Goal: Transaction & Acquisition: Book appointment/travel/reservation

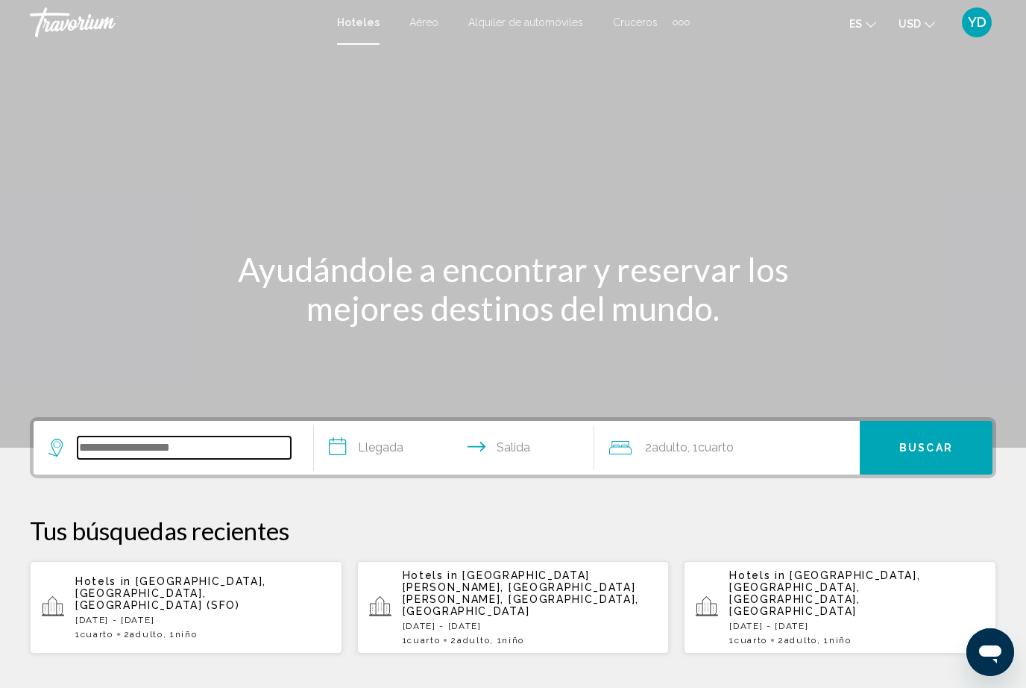
click at [133, 436] on input "Search widget" at bounding box center [184, 447] width 213 height 22
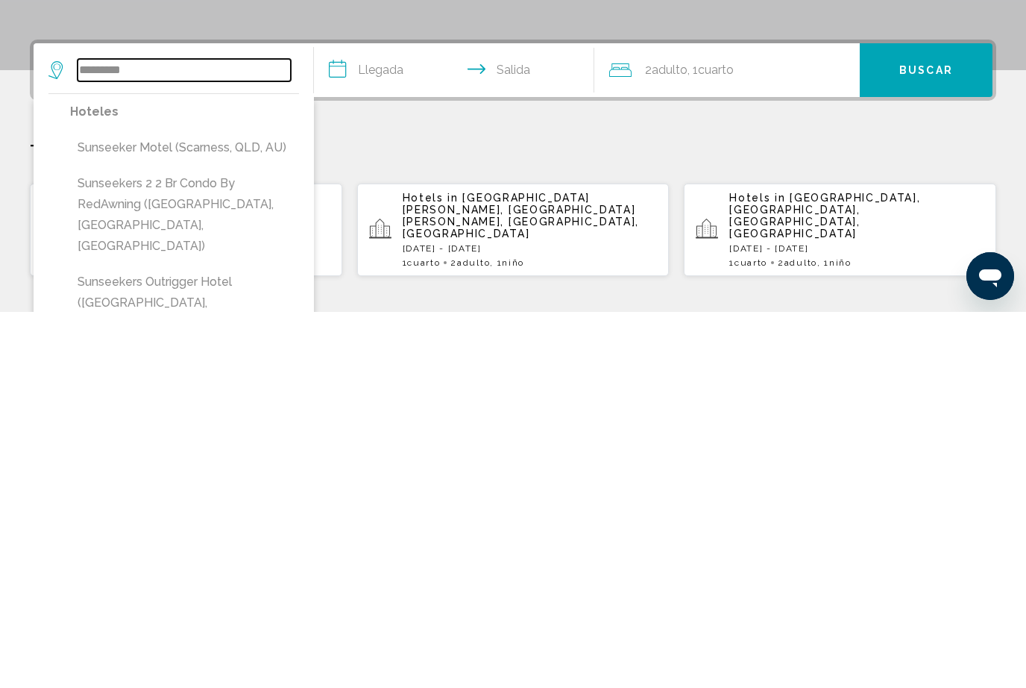
scroll to position [4, 0]
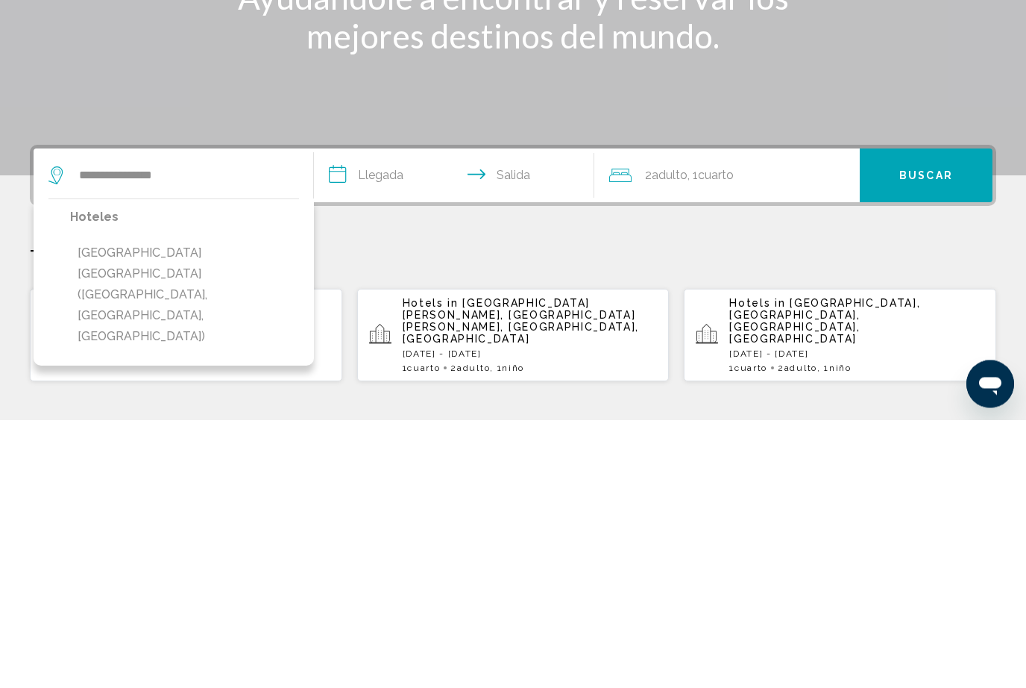
click at [134, 507] on button "[GEOGRAPHIC_DATA] [PERSON_NAME] ([GEOGRAPHIC_DATA], [GEOGRAPHIC_DATA], [GEOGRAP…" at bounding box center [184, 563] width 229 height 112
type input "**********"
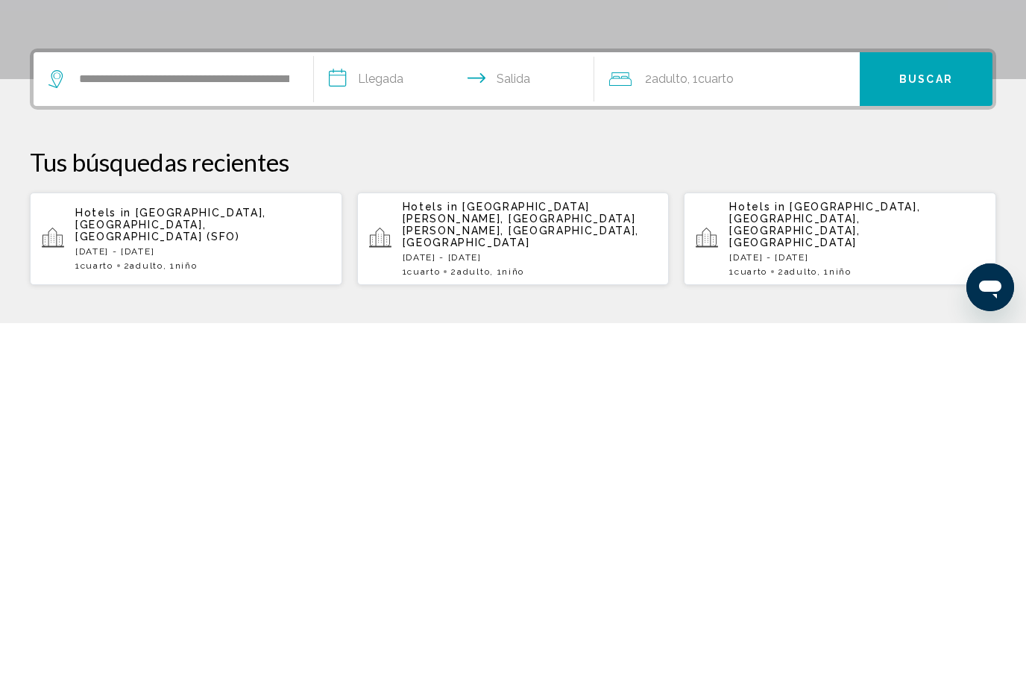
click at [385, 417] on input "**********" at bounding box center [457, 446] width 286 height 58
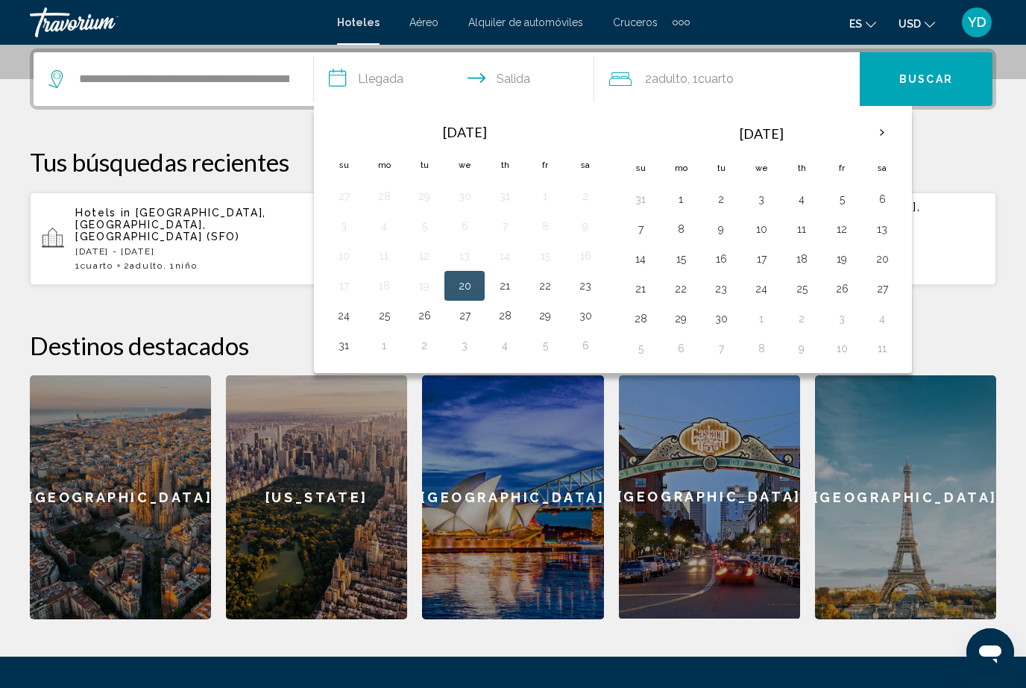
click at [589, 319] on button "30" at bounding box center [586, 315] width 24 height 21
click at [548, 319] on button "29" at bounding box center [545, 315] width 24 height 21
type input "**********"
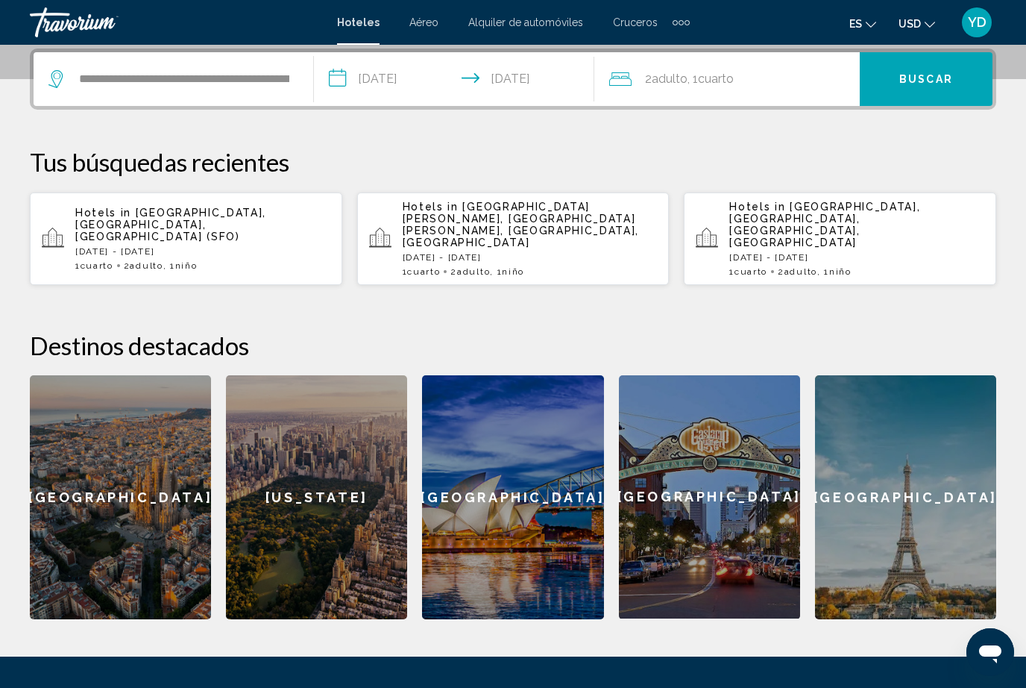
click at [401, 72] on input "**********" at bounding box center [457, 81] width 286 height 58
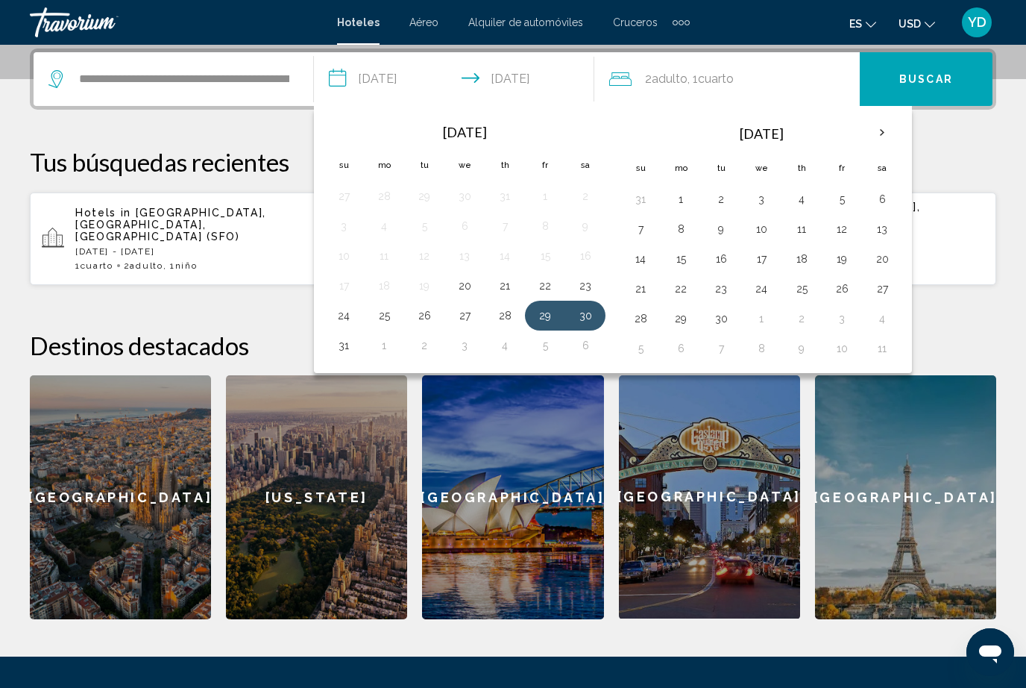
click at [348, 348] on button "31" at bounding box center [344, 345] width 24 height 21
click at [742, 76] on div "2 Adulto Adulto , 1 Cuarto habitaciones" at bounding box center [734, 79] width 251 height 21
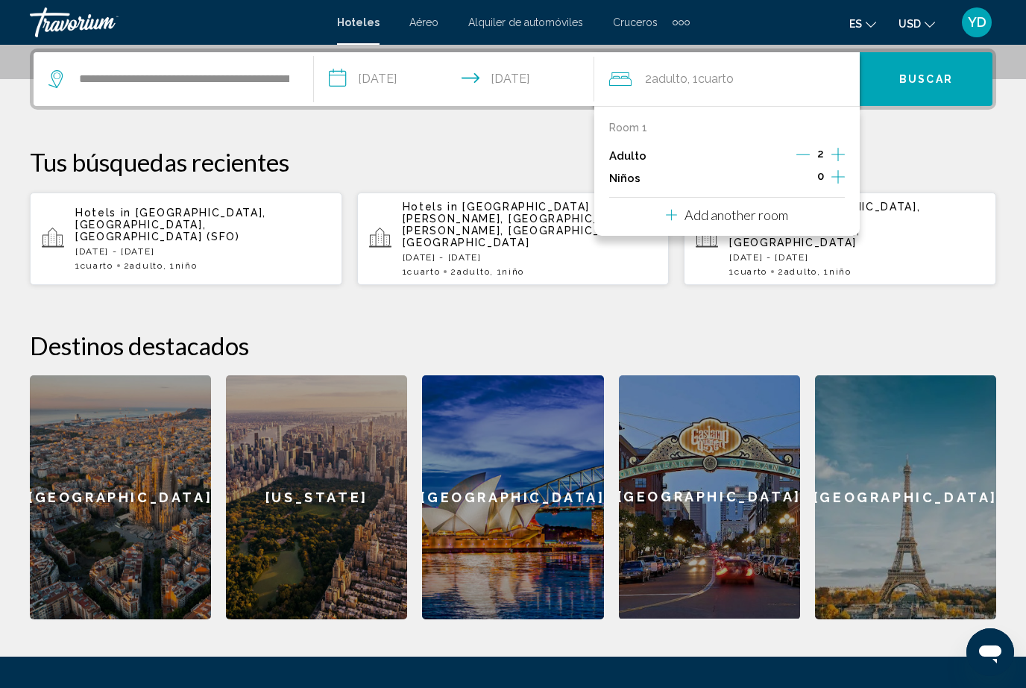
click at [840, 170] on icon "Increment children" at bounding box center [838, 177] width 13 height 18
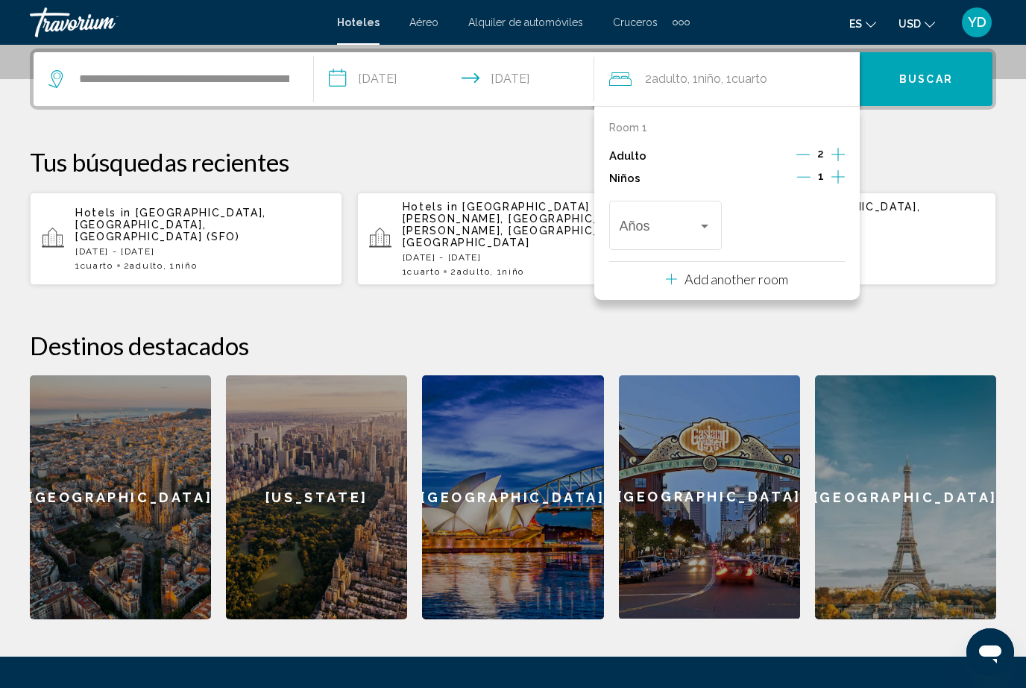
click at [709, 220] on div "Travelers: 2 adults, 1 child" at bounding box center [704, 226] width 13 height 12
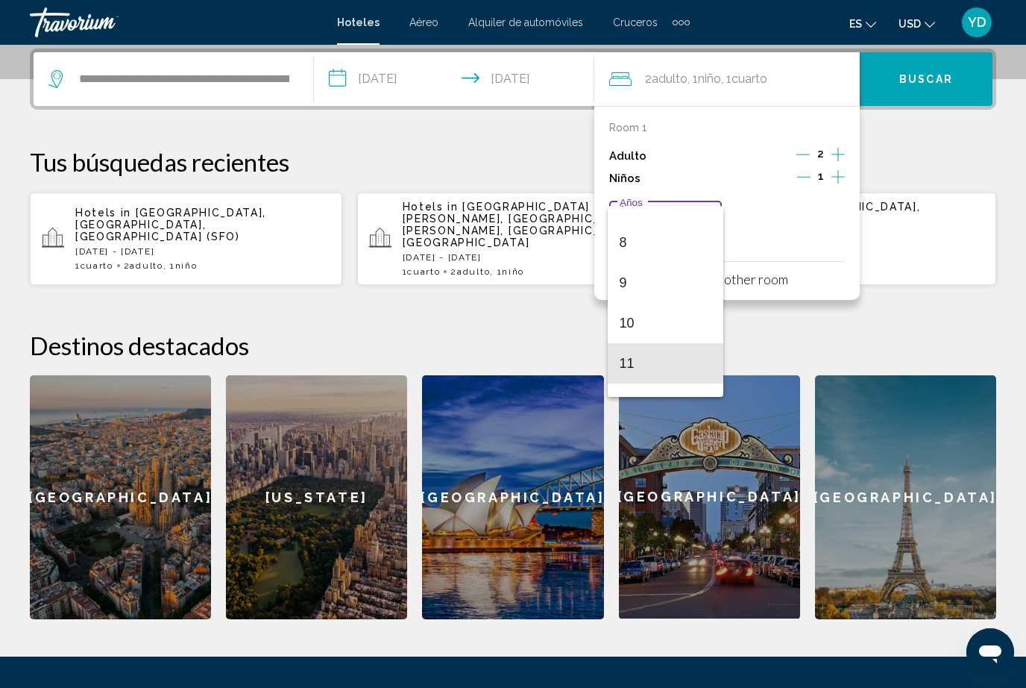
scroll to position [351, 0]
click at [638, 357] on span "12" at bounding box center [666, 358] width 92 height 40
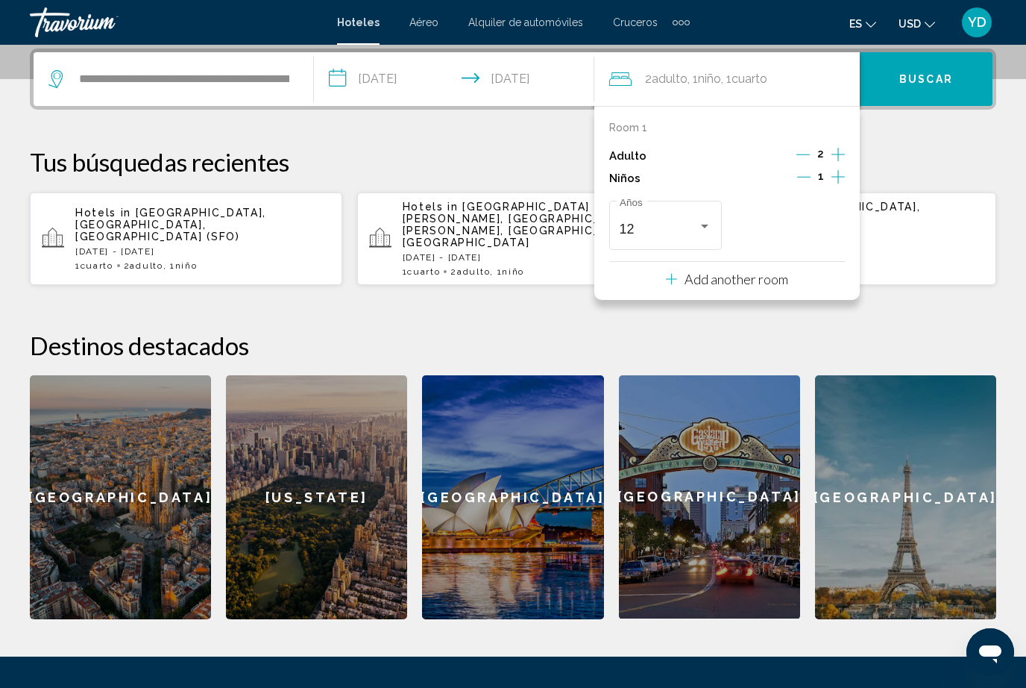
click at [938, 77] on span "Buscar" at bounding box center [927, 80] width 54 height 12
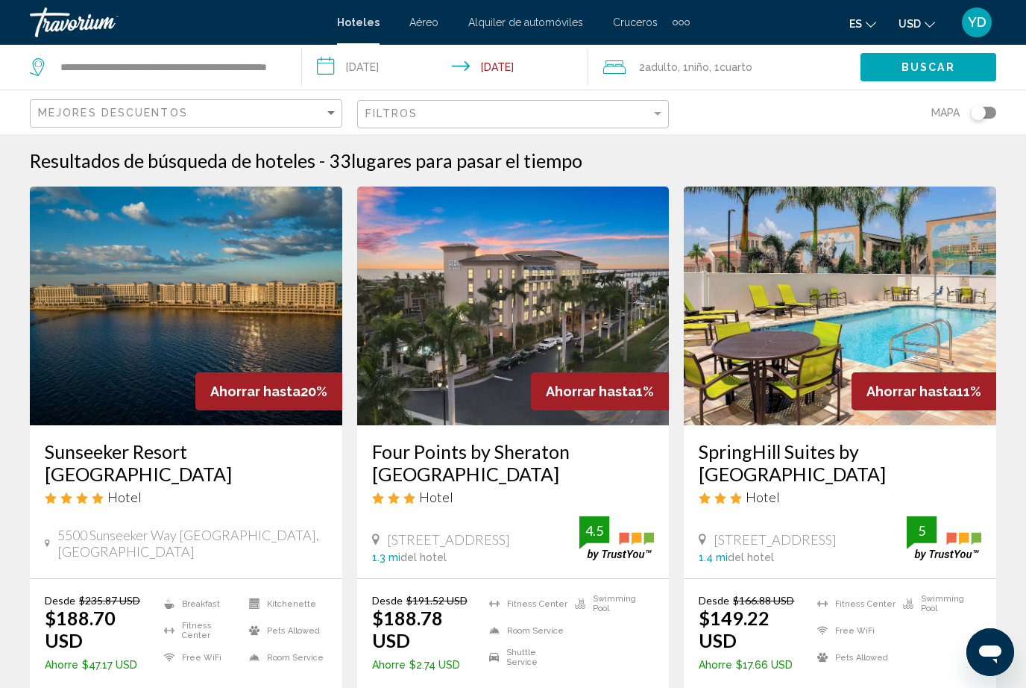
click at [139, 347] on img "Main content" at bounding box center [186, 305] width 313 height 239
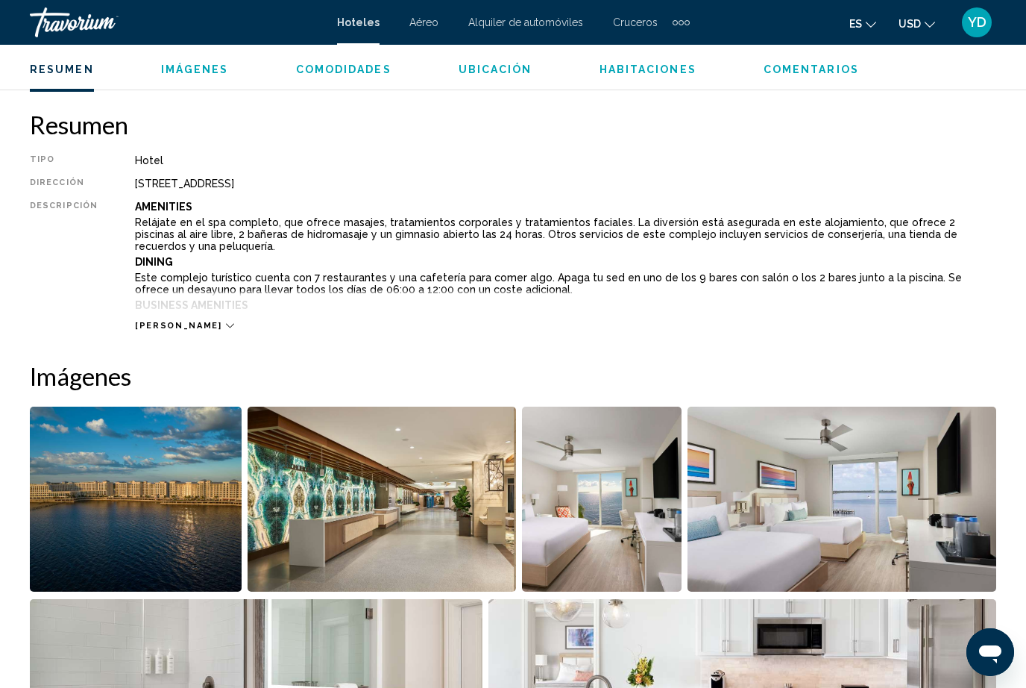
scroll to position [737, 0]
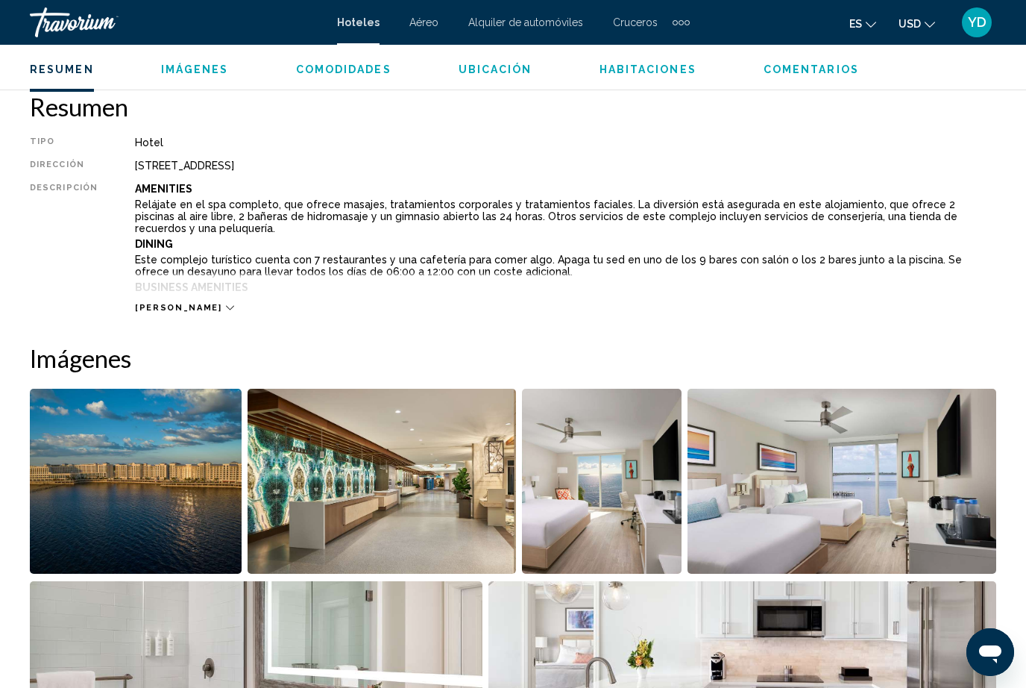
click at [128, 480] on img "Open full-screen image slider" at bounding box center [136, 481] width 212 height 185
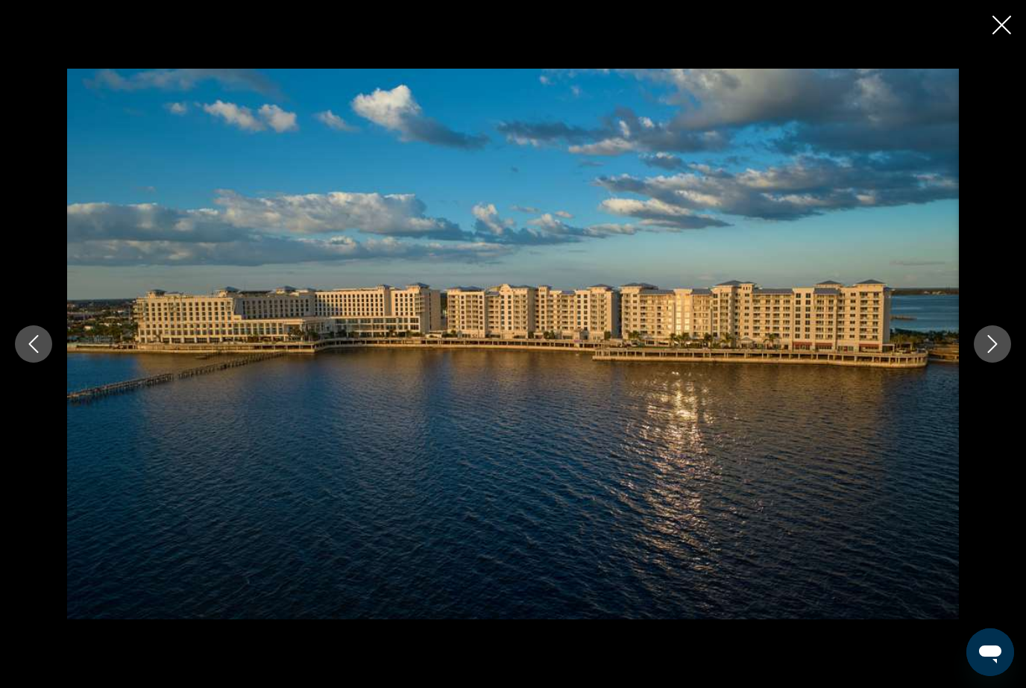
click at [110, 490] on img "Main content" at bounding box center [513, 344] width 892 height 551
click at [986, 363] on button "Next image" at bounding box center [992, 343] width 37 height 37
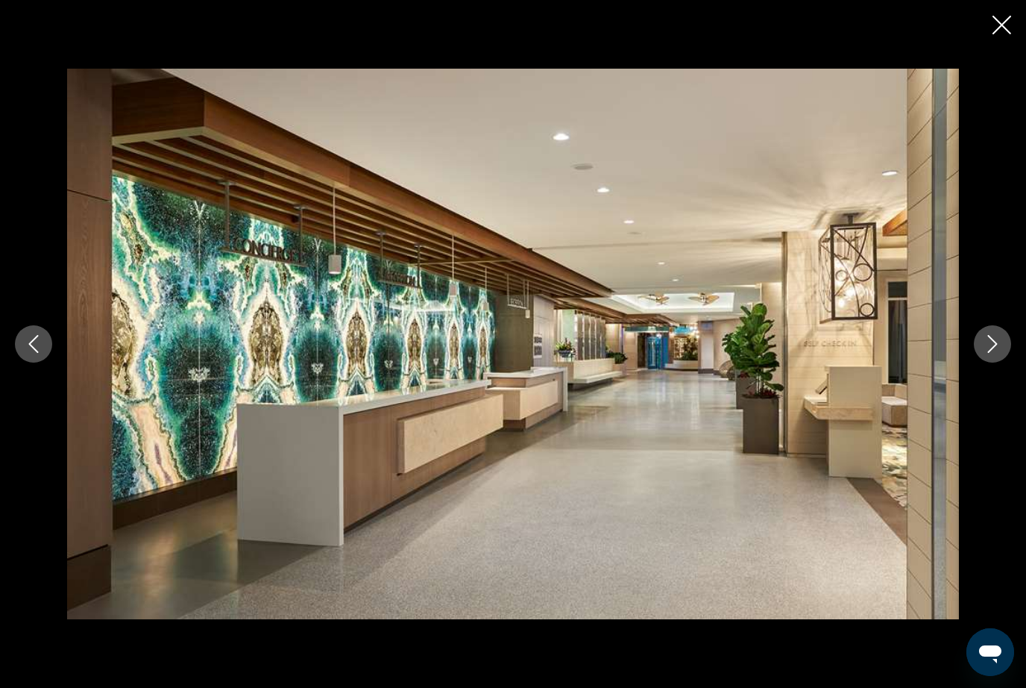
click at [981, 363] on button "Next image" at bounding box center [992, 343] width 37 height 37
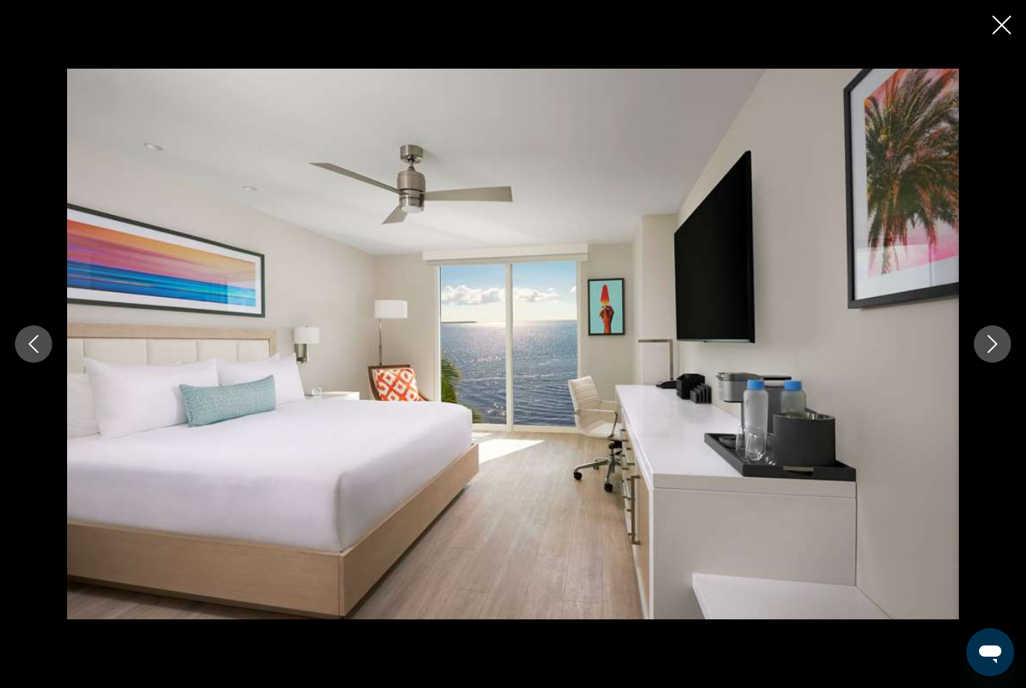
click at [992, 353] on icon "Next image" at bounding box center [993, 344] width 18 height 18
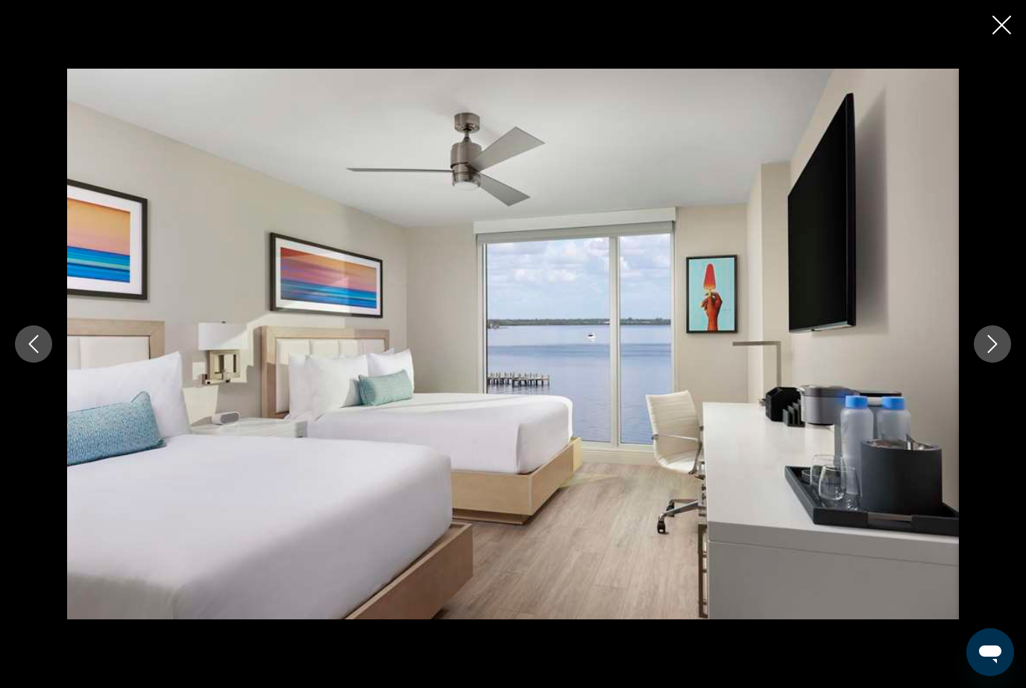
click at [989, 353] on icon "Next image" at bounding box center [993, 344] width 18 height 18
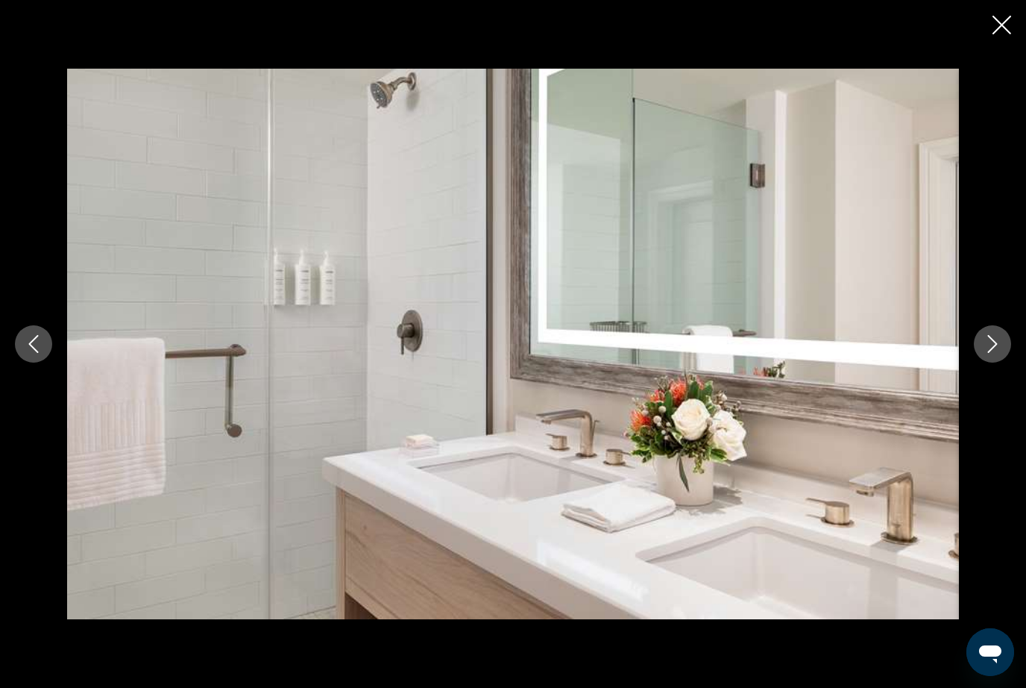
click at [991, 353] on icon "Next image" at bounding box center [993, 344] width 10 height 18
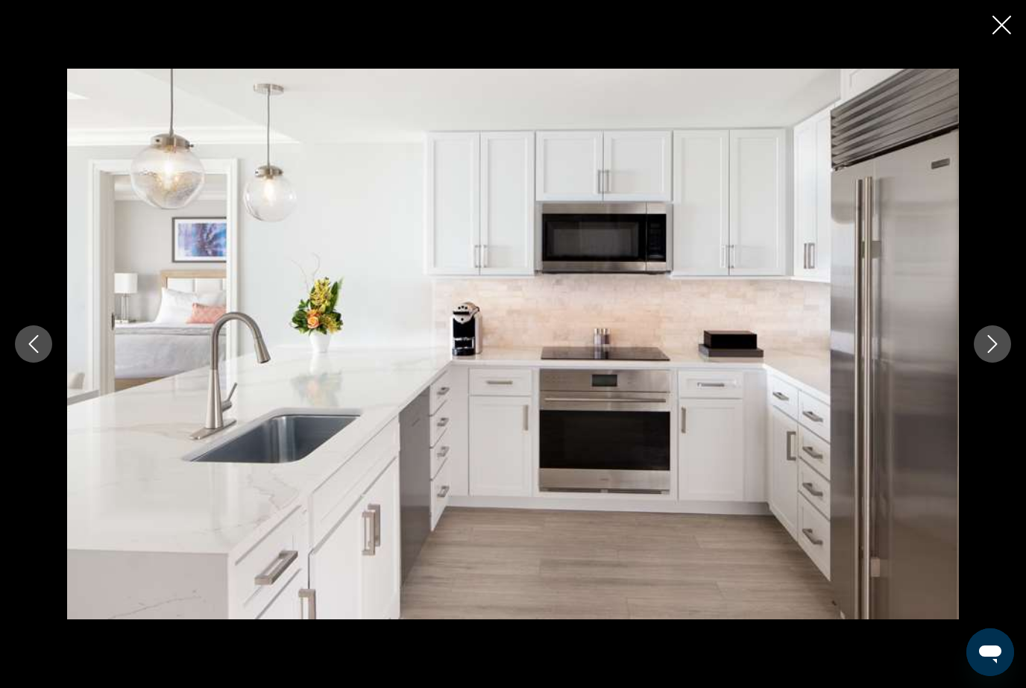
click at [988, 353] on icon "Next image" at bounding box center [993, 344] width 10 height 18
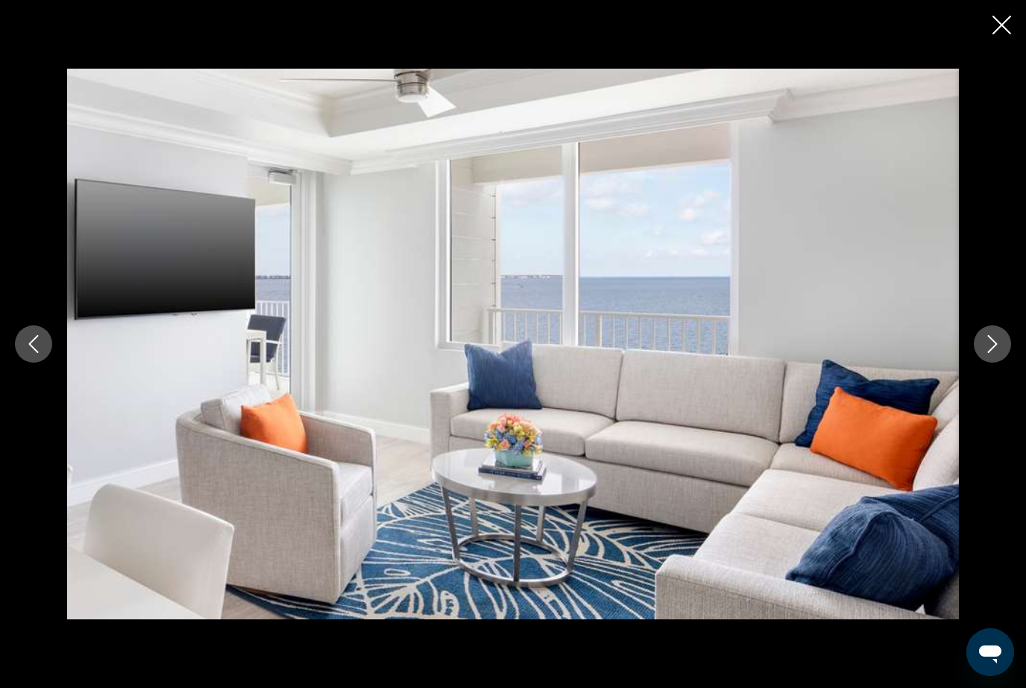
click at [985, 363] on button "Next image" at bounding box center [992, 343] width 37 height 37
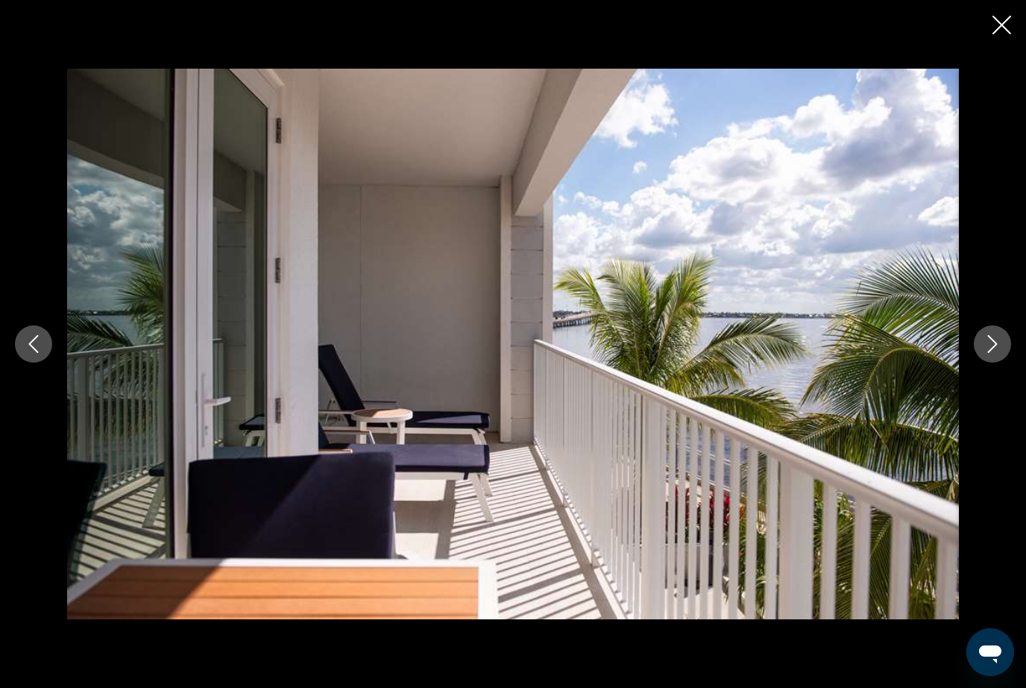
click at [985, 363] on button "Next image" at bounding box center [992, 343] width 37 height 37
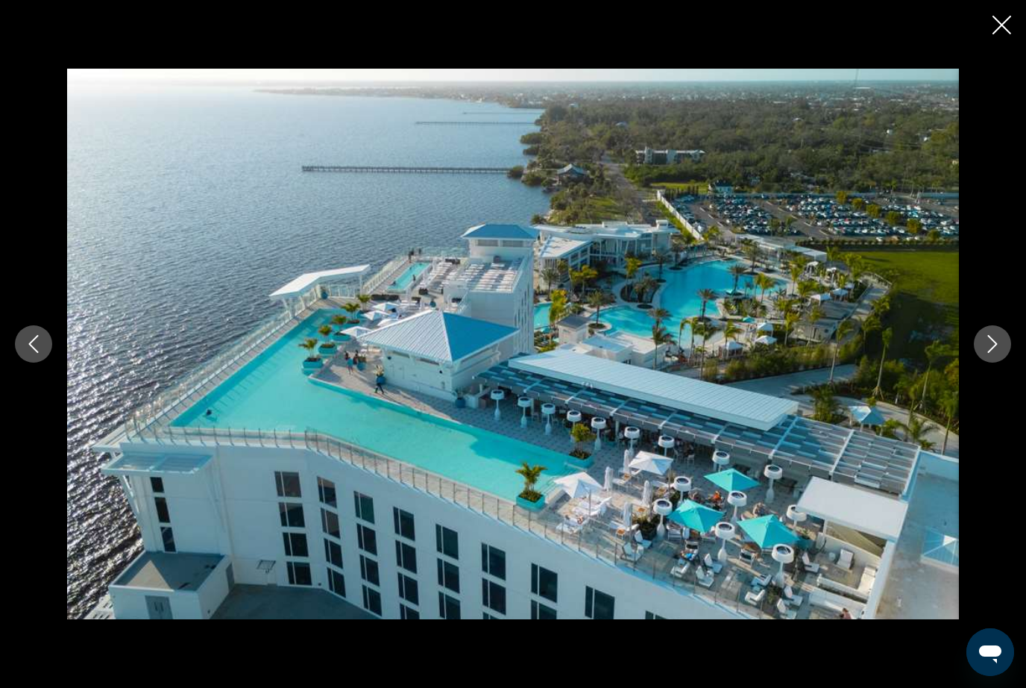
click at [996, 353] on icon "Next image" at bounding box center [993, 344] width 18 height 18
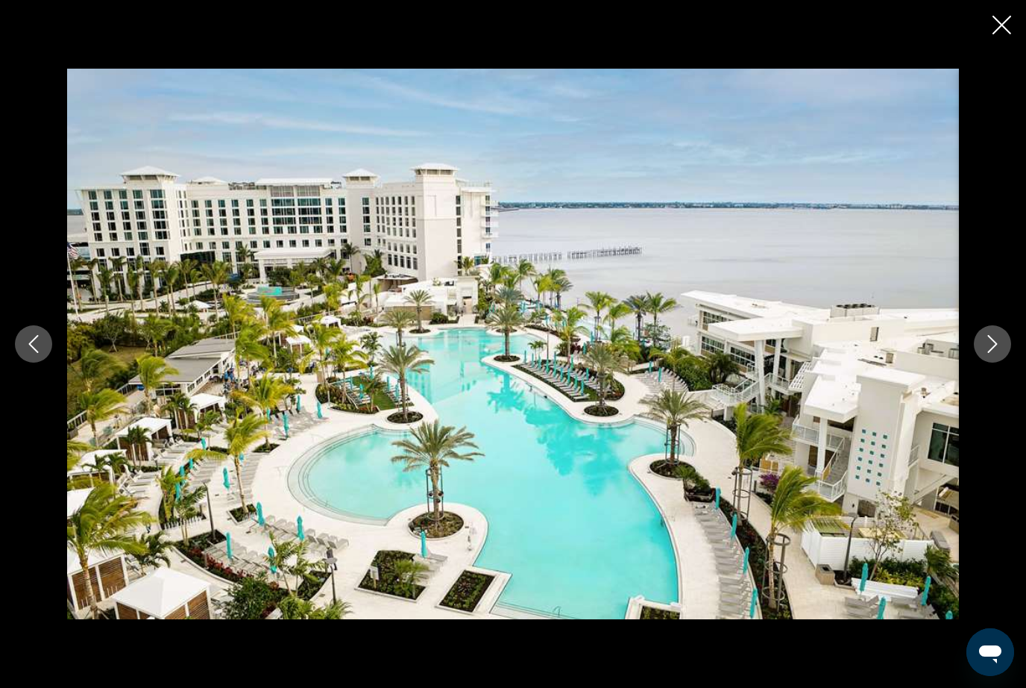
click at [996, 353] on icon "Next image" at bounding box center [993, 344] width 18 height 18
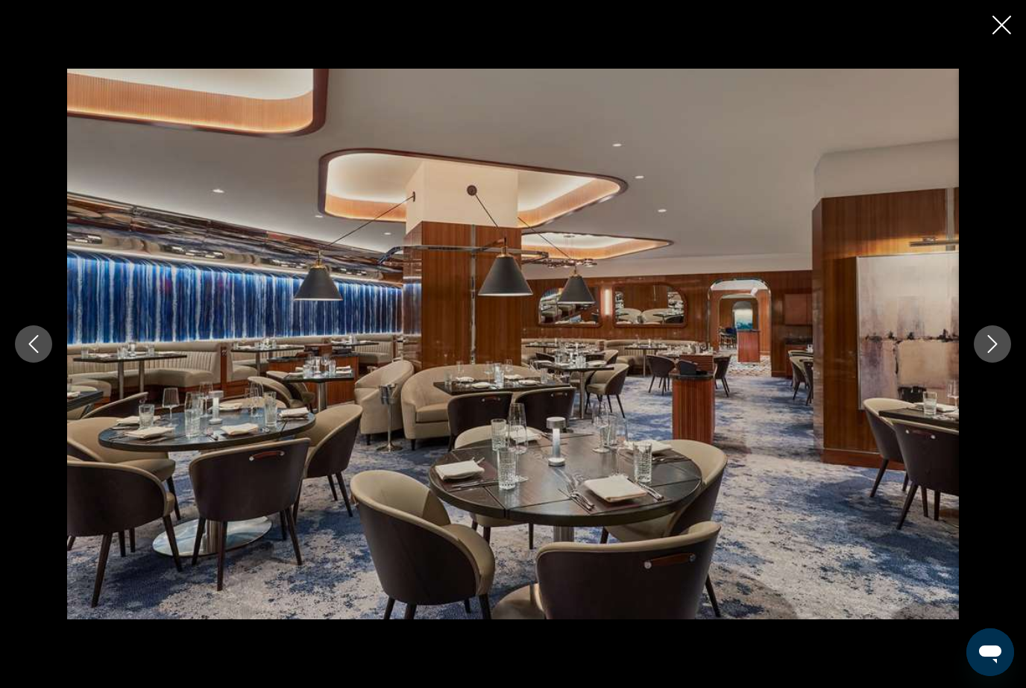
click at [996, 353] on icon "Next image" at bounding box center [993, 344] width 10 height 18
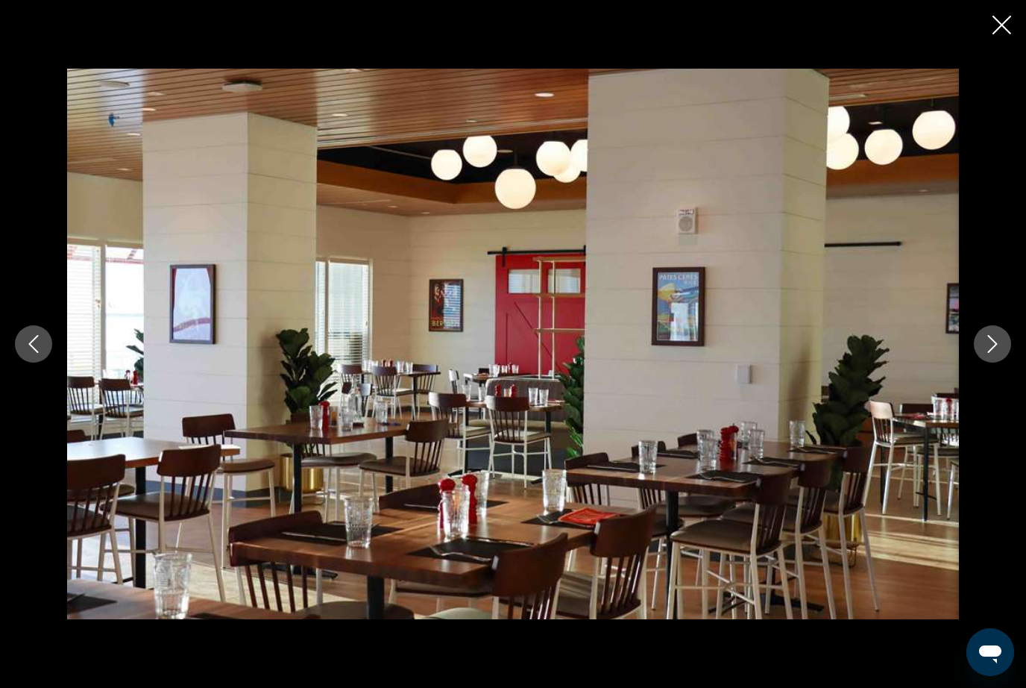
click at [997, 353] on icon "Next image" at bounding box center [993, 344] width 10 height 18
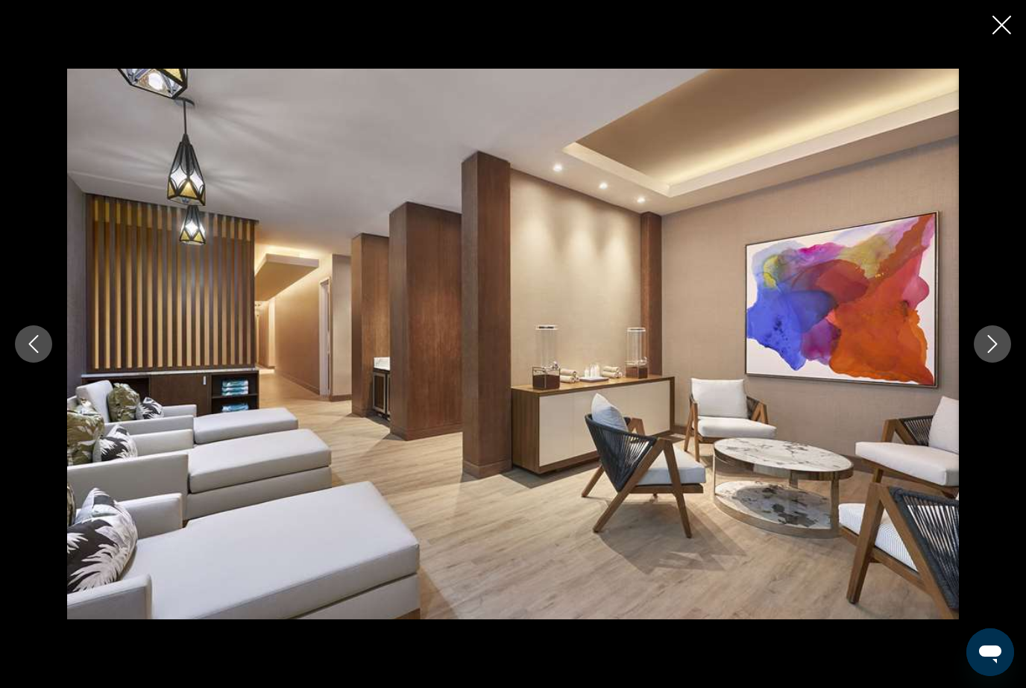
click at [992, 353] on icon "Next image" at bounding box center [993, 344] width 18 height 18
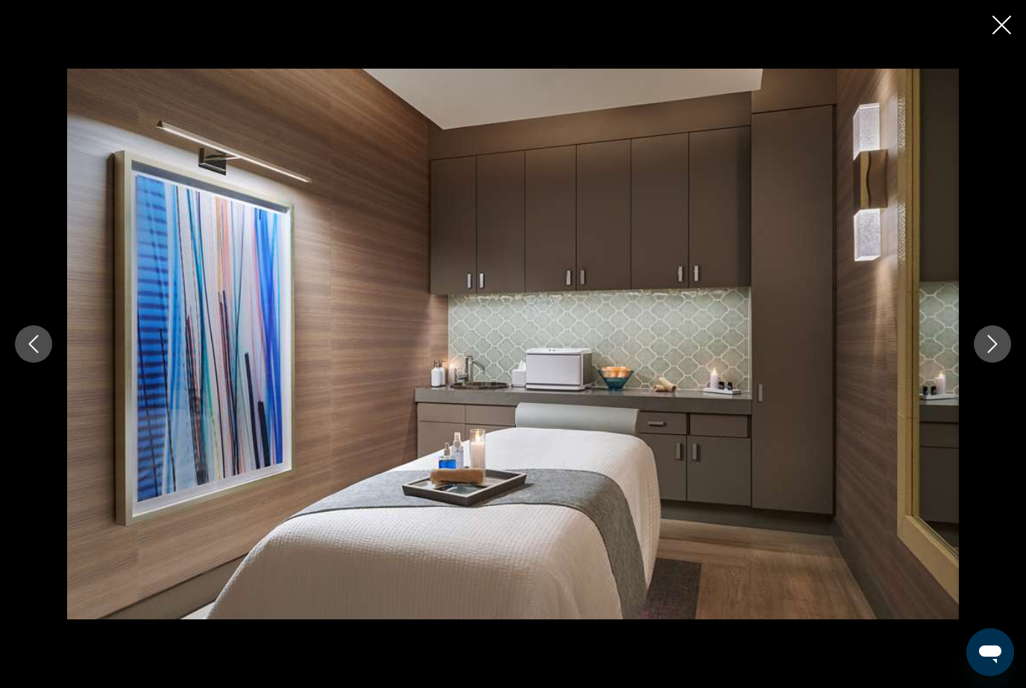
click at [994, 363] on button "Next image" at bounding box center [992, 343] width 37 height 37
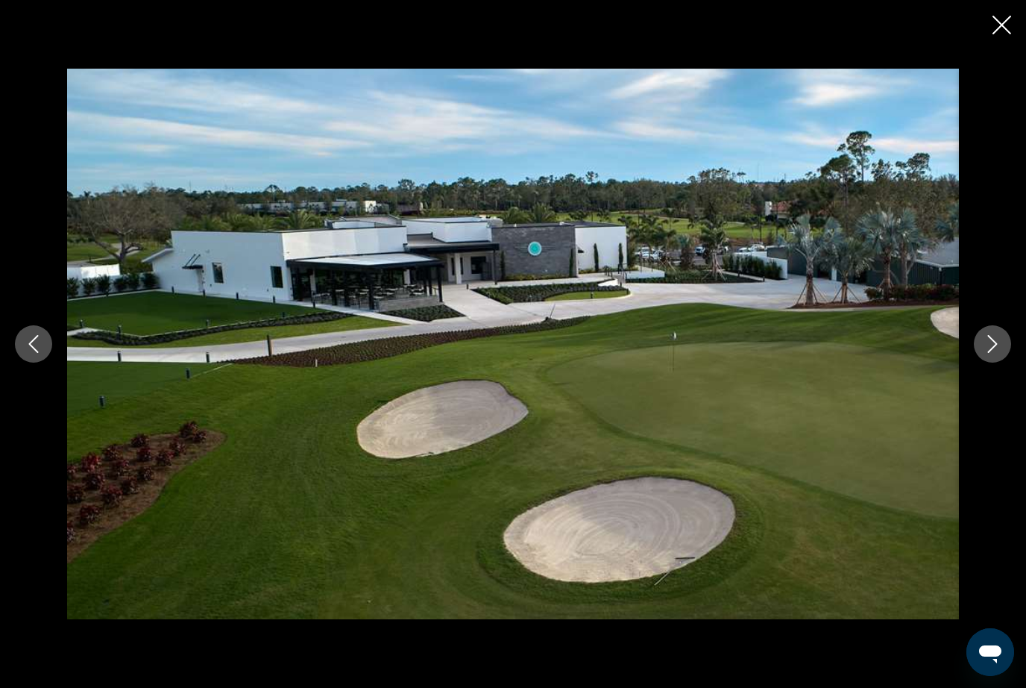
click at [990, 363] on button "Next image" at bounding box center [992, 343] width 37 height 37
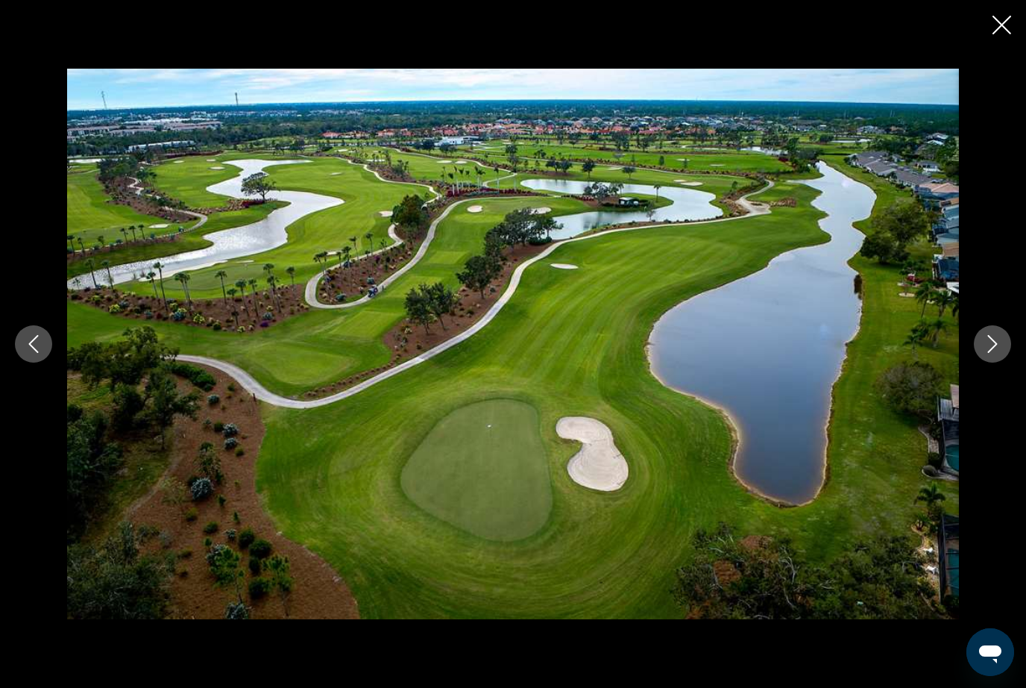
click at [992, 363] on button "Next image" at bounding box center [992, 343] width 37 height 37
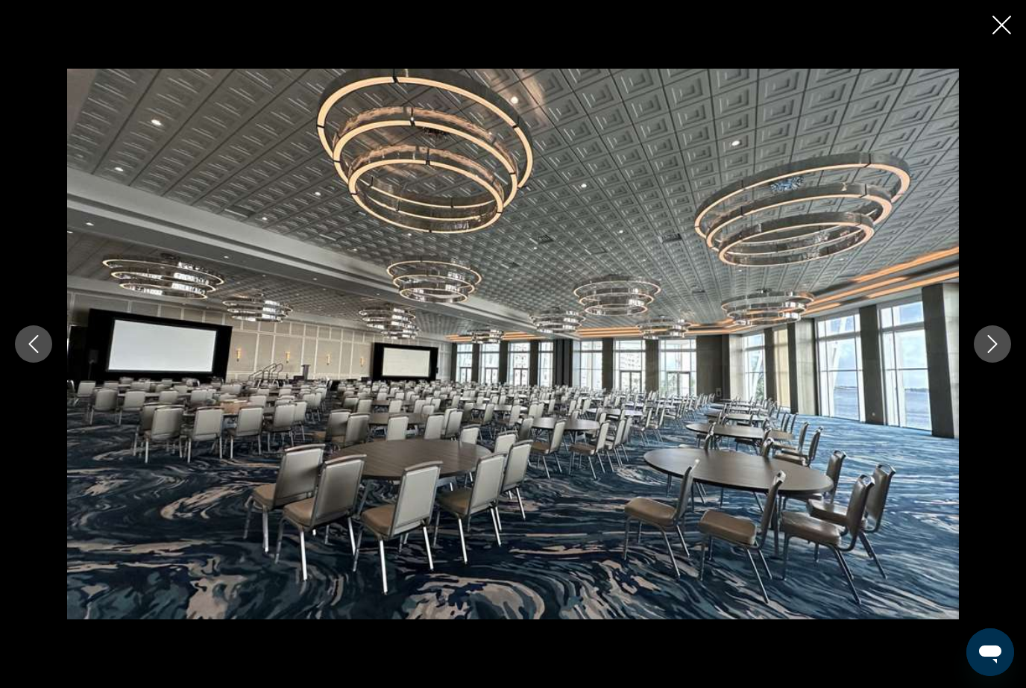
click at [985, 363] on button "Next image" at bounding box center [992, 343] width 37 height 37
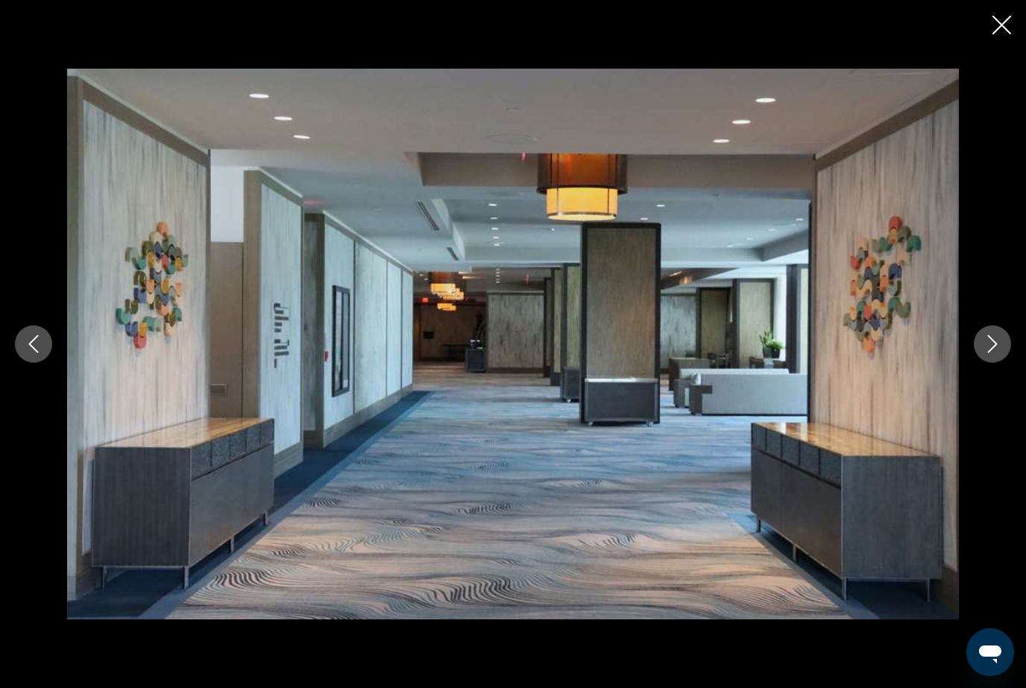
click at [1004, 363] on button "Next image" at bounding box center [992, 343] width 37 height 37
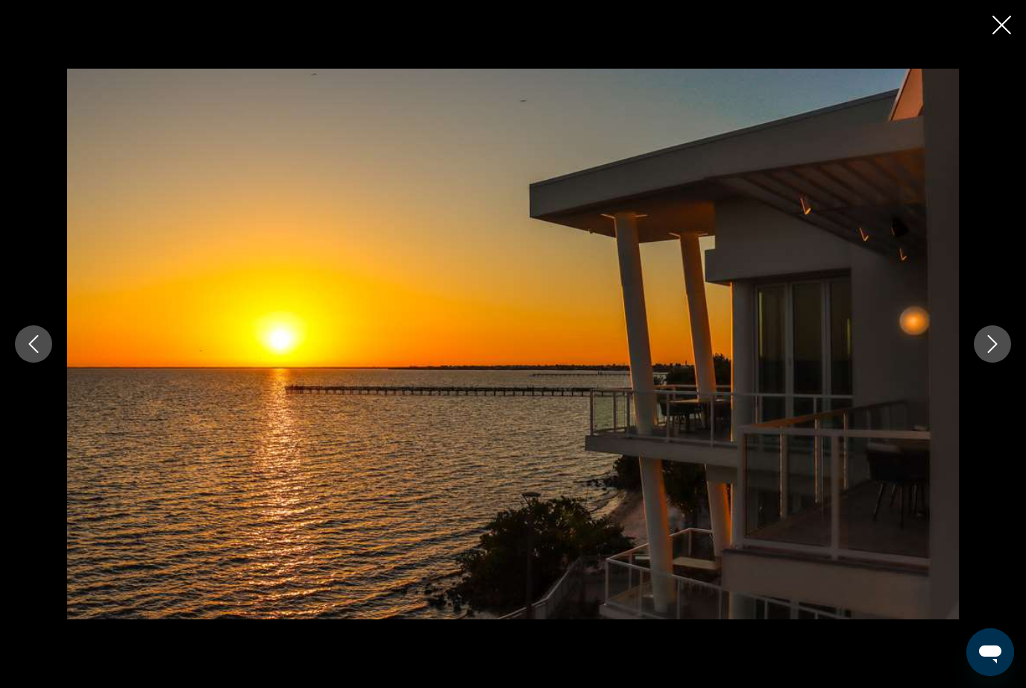
click at [1000, 363] on button "Next image" at bounding box center [992, 343] width 37 height 37
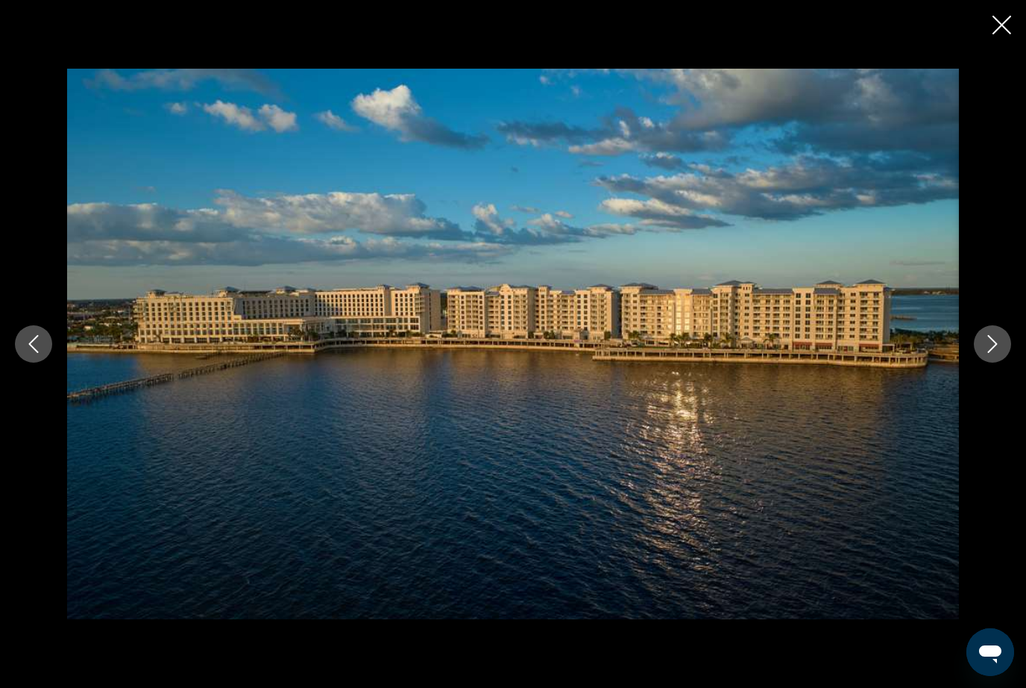
click at [998, 353] on icon "Next image" at bounding box center [993, 344] width 18 height 18
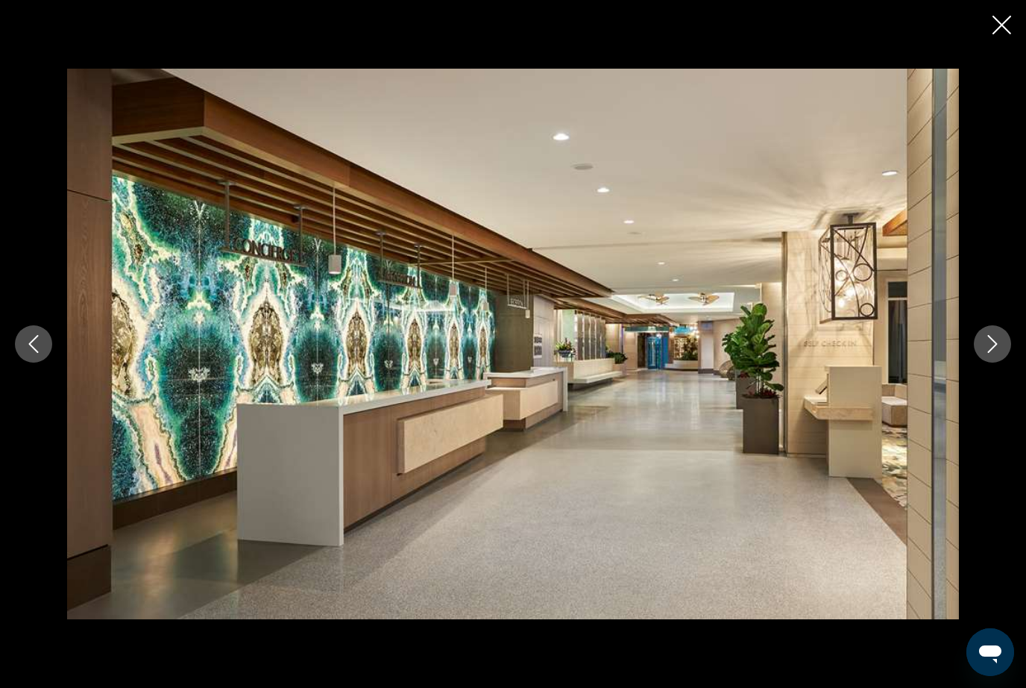
click at [994, 353] on icon "Next image" at bounding box center [993, 344] width 18 height 18
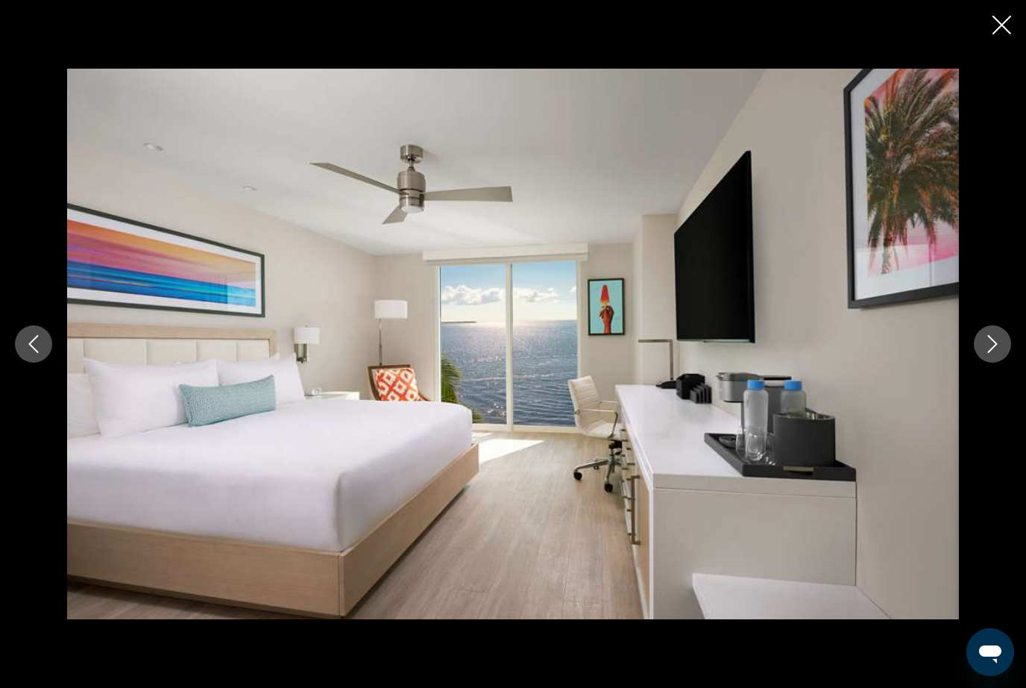
click at [998, 363] on button "Next image" at bounding box center [992, 343] width 37 height 37
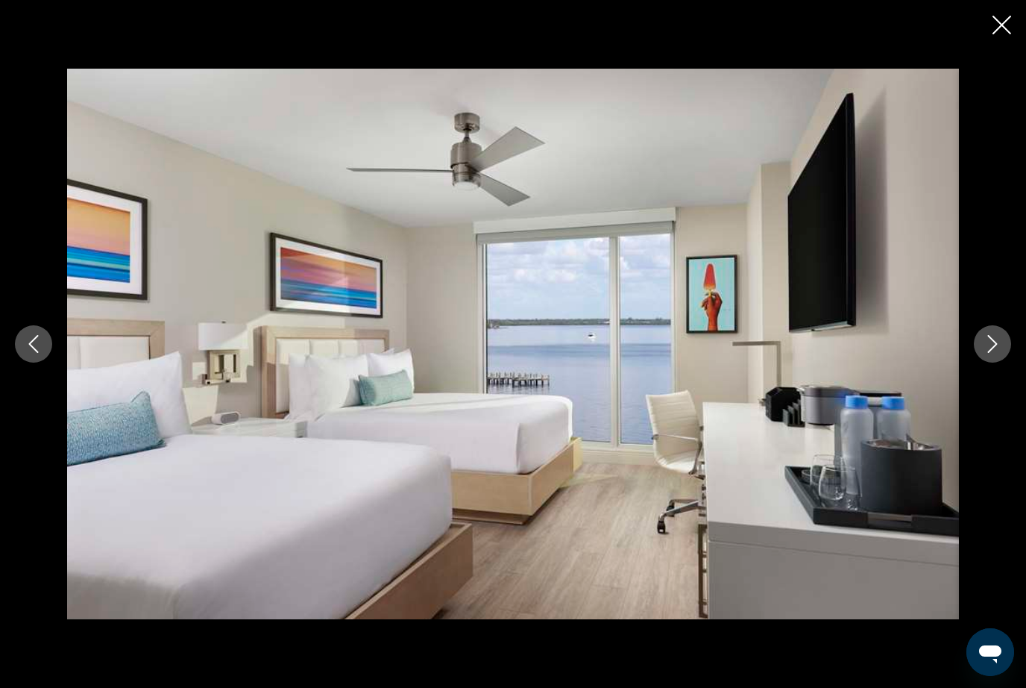
click at [988, 363] on button "Next image" at bounding box center [992, 343] width 37 height 37
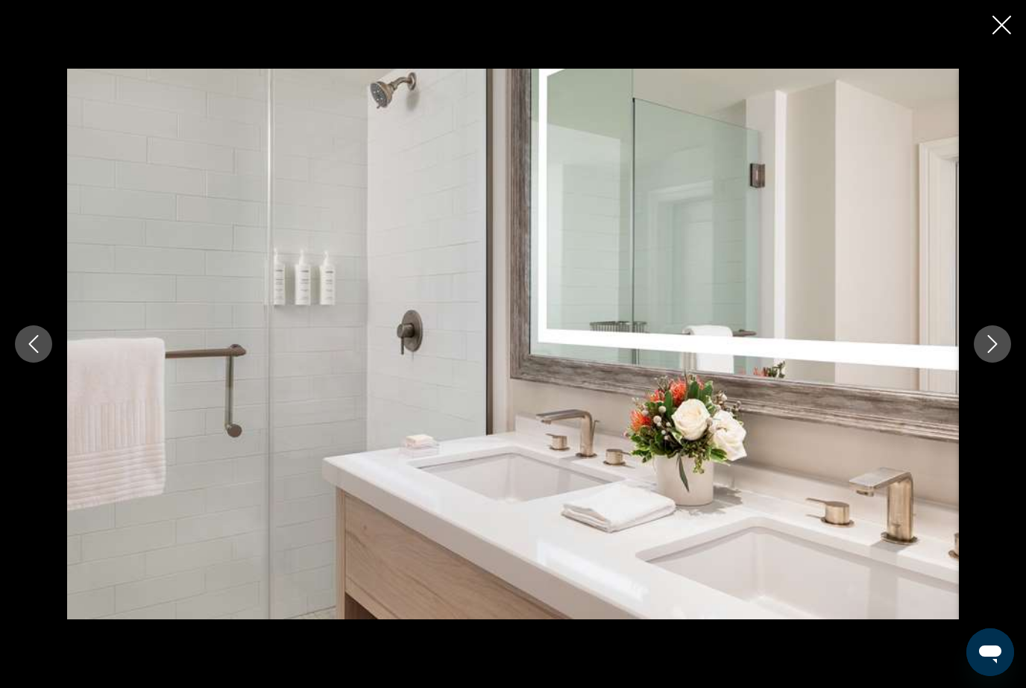
click at [1008, 363] on button "Next image" at bounding box center [992, 343] width 37 height 37
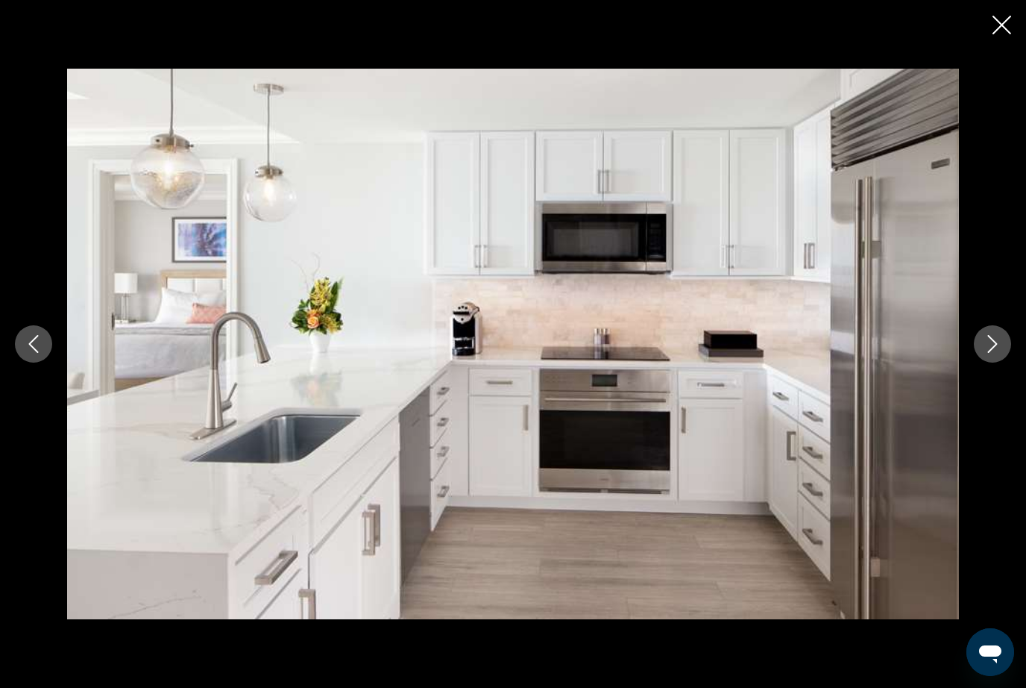
click at [990, 353] on icon "Next image" at bounding box center [993, 344] width 10 height 18
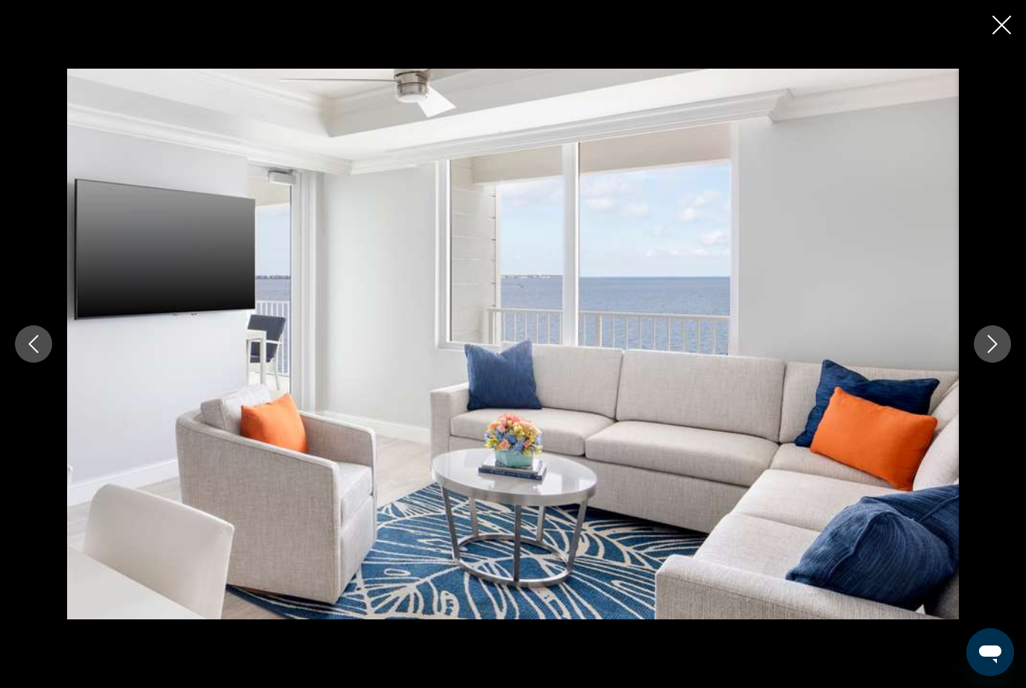
click at [977, 363] on button "Next image" at bounding box center [992, 343] width 37 height 37
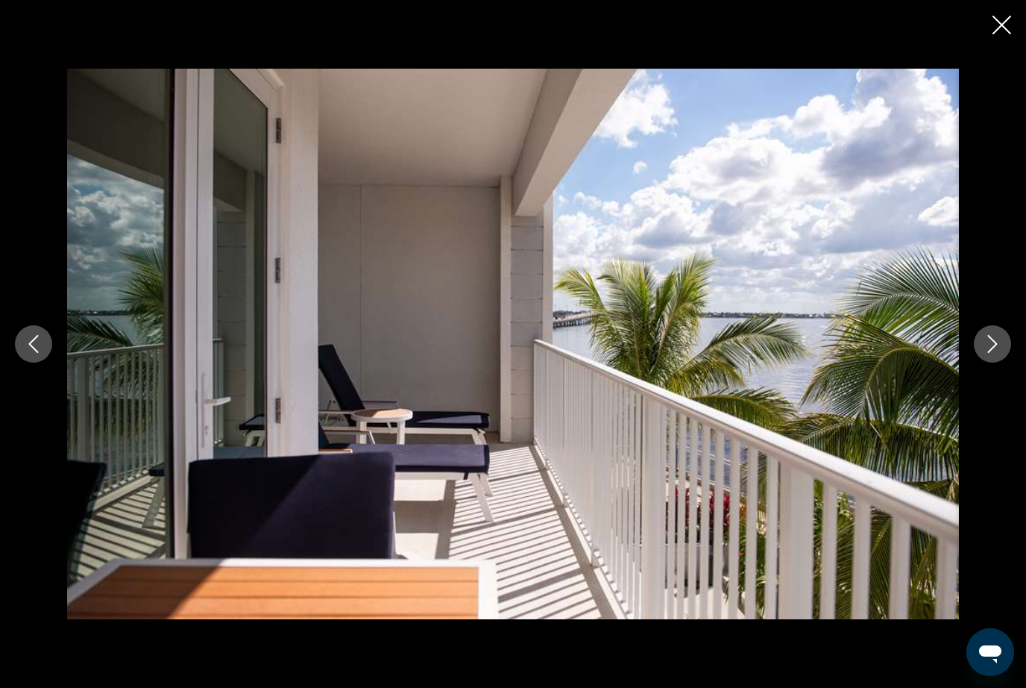
click at [988, 353] on icon "Next image" at bounding box center [993, 344] width 18 height 18
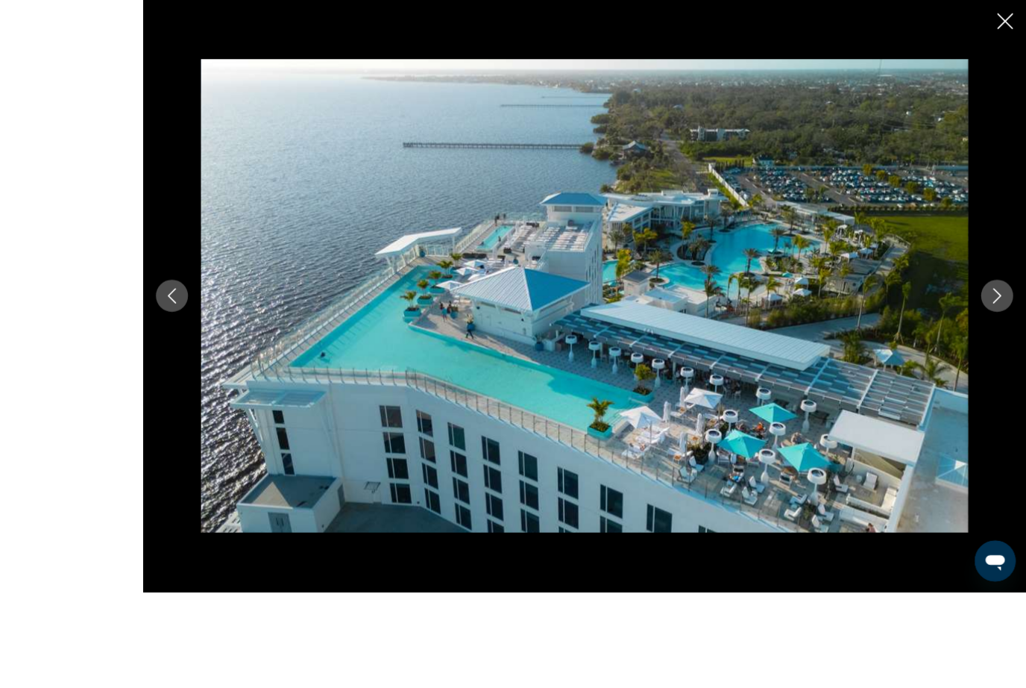
scroll to position [751, 0]
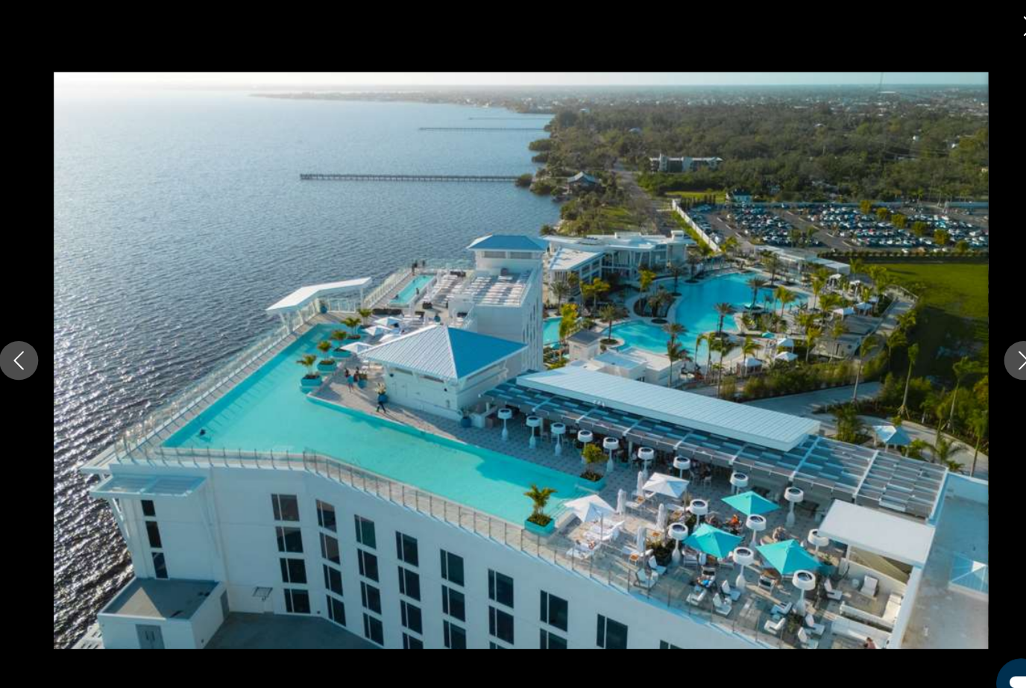
click at [25, 352] on icon "Previous image" at bounding box center [34, 344] width 18 height 18
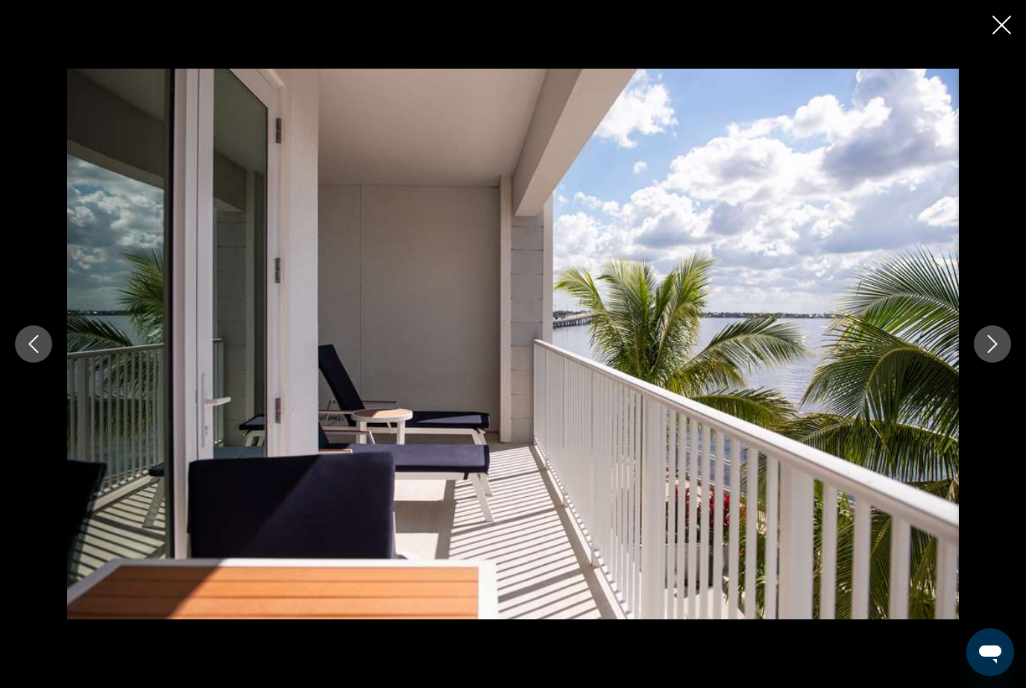
scroll to position [0, 0]
click at [1006, 26] on icon "Close slideshow" at bounding box center [1002, 25] width 19 height 19
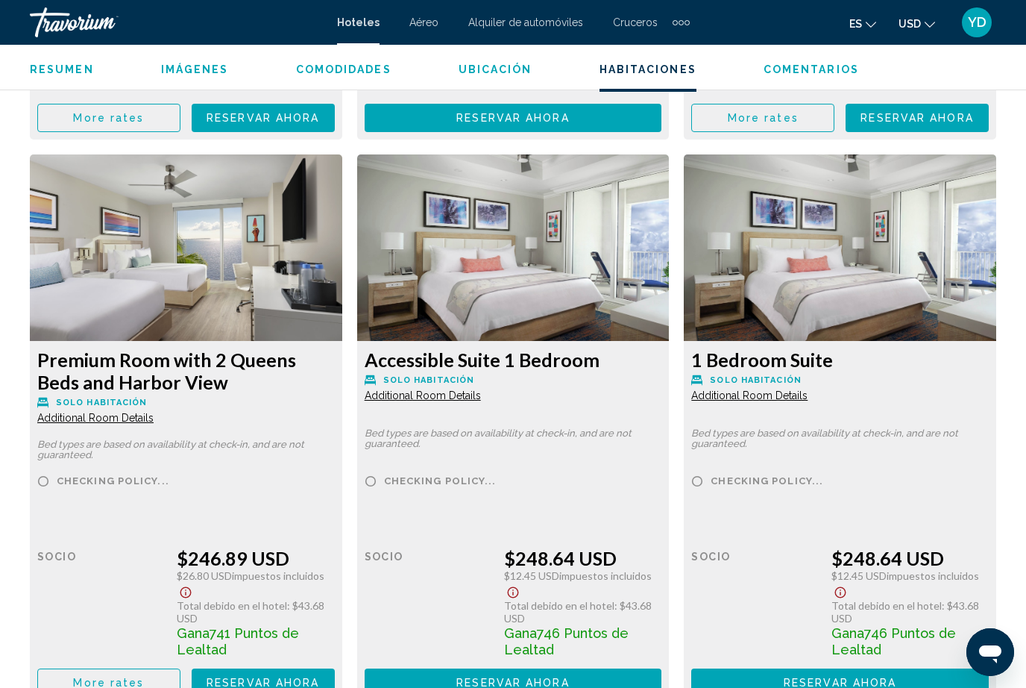
scroll to position [3383, 0]
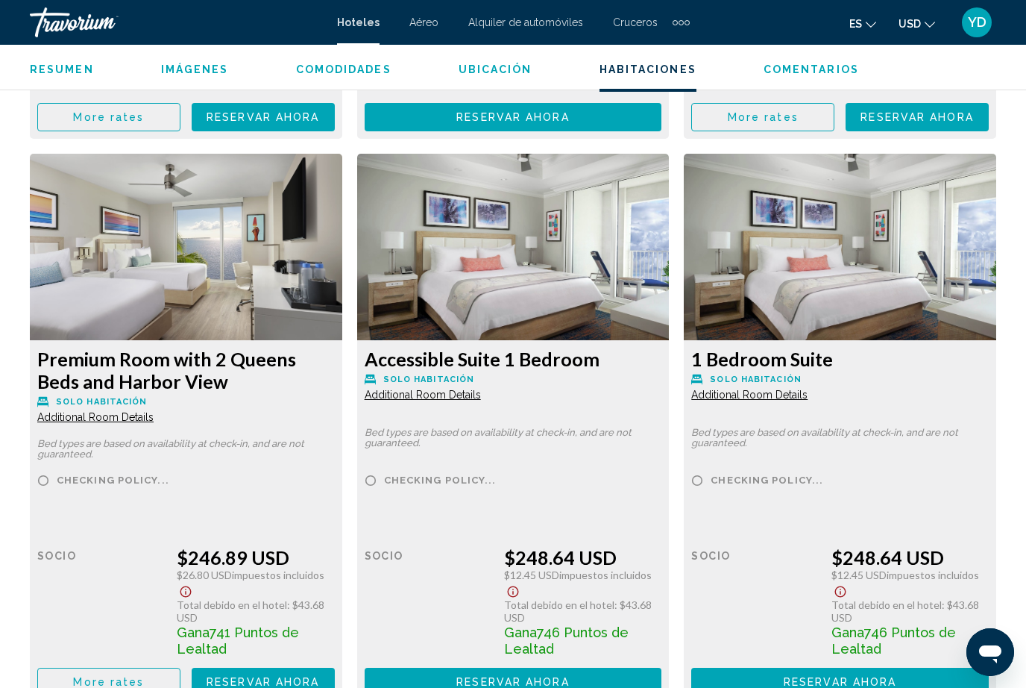
click at [16, 687] on div "Resumen Tipo Hotel Dirección 5500 Sunseeker Way Charlotte Harbor, Punta Gorda F…" at bounding box center [513, 255] width 1026 height 5619
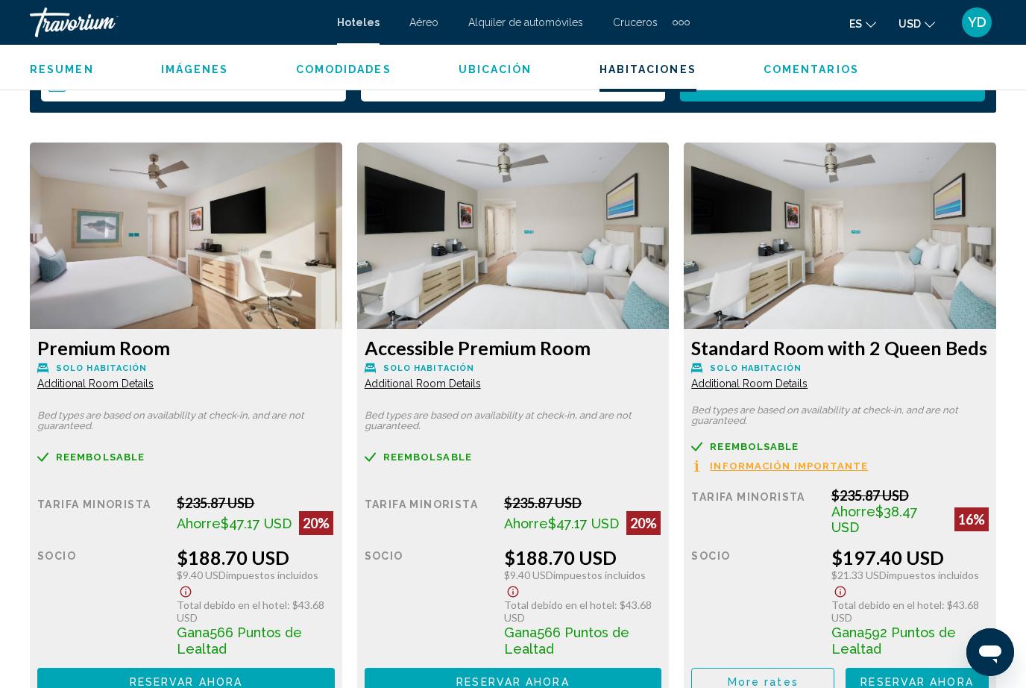
scroll to position [2295, 0]
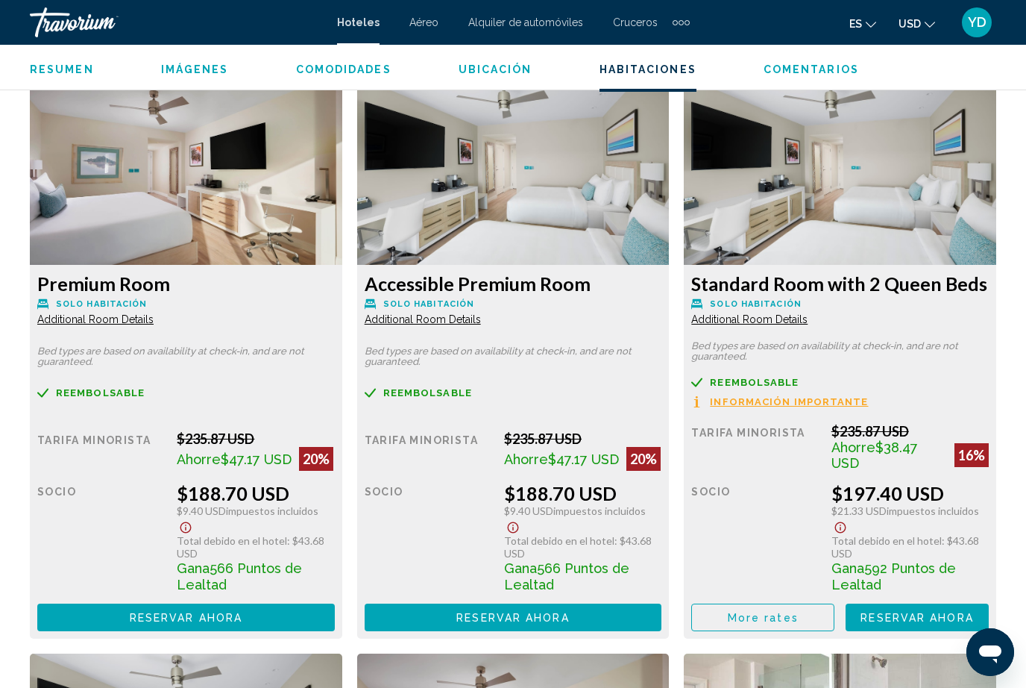
click at [242, 612] on span "Reservar ahora" at bounding box center [186, 618] width 113 height 12
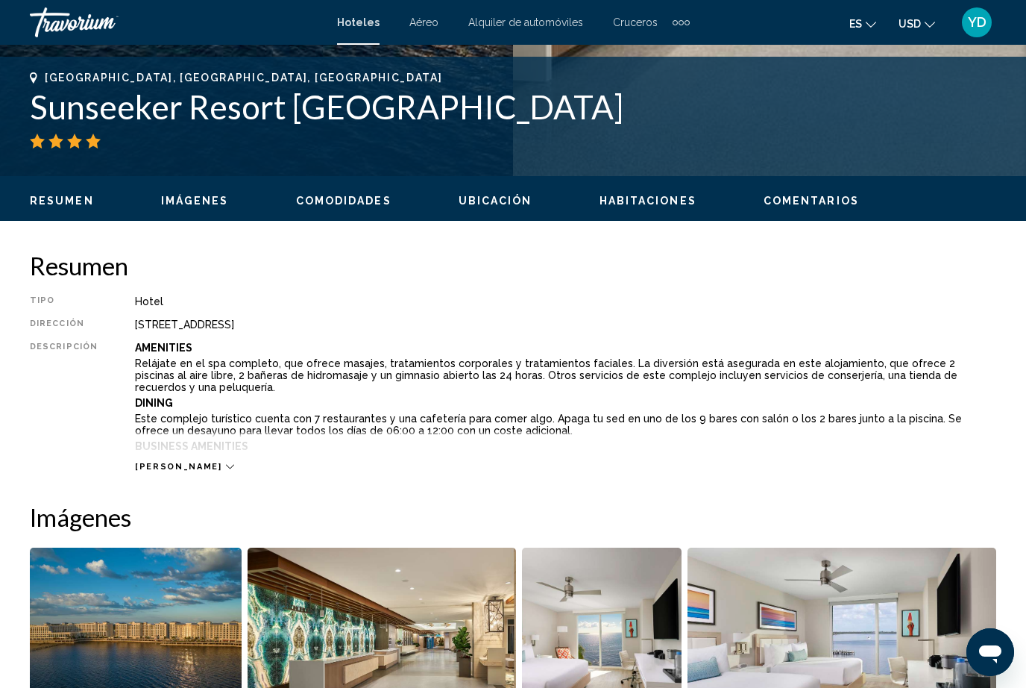
scroll to position [561, 0]
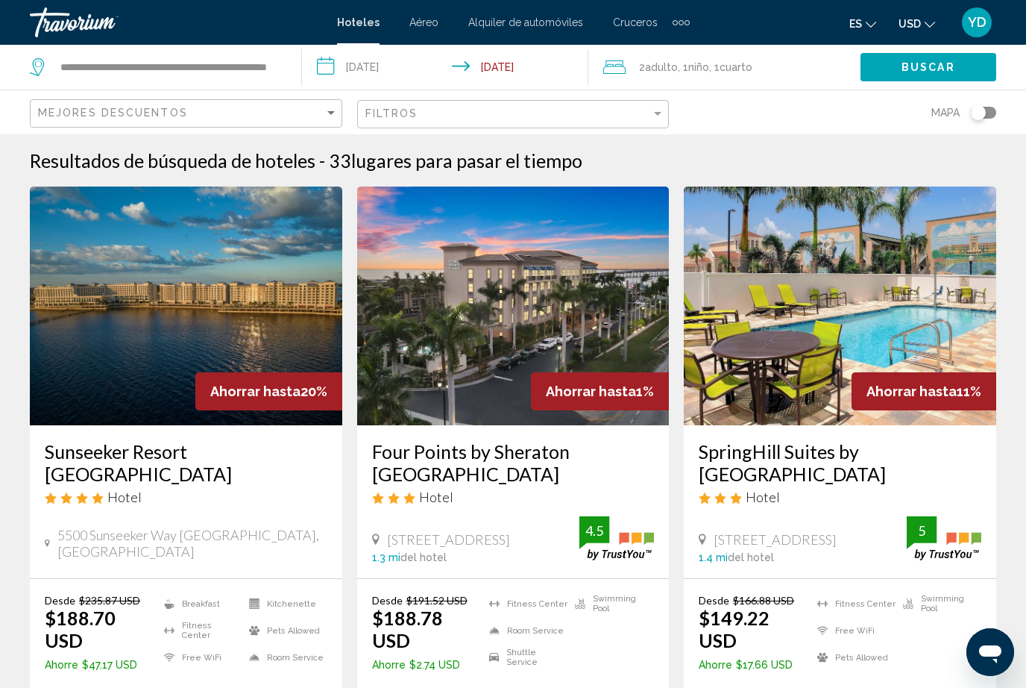
click at [508, 54] on input "**********" at bounding box center [448, 69] width 293 height 49
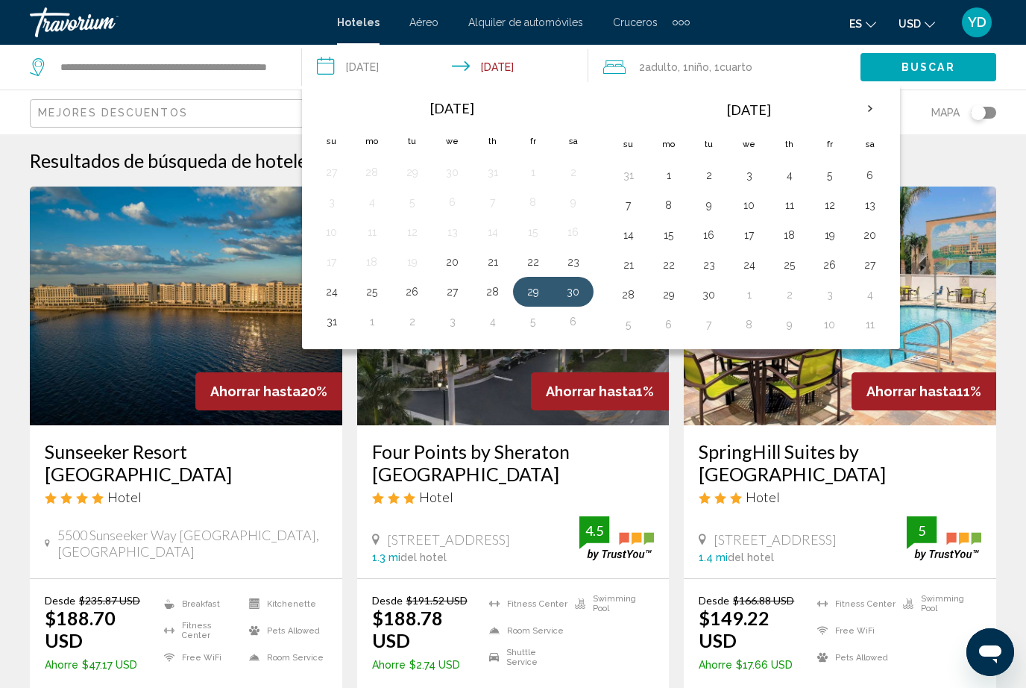
click at [327, 320] on button "31" at bounding box center [332, 321] width 24 height 21
click at [543, 283] on button "29" at bounding box center [533, 291] width 24 height 21
type input "**********"
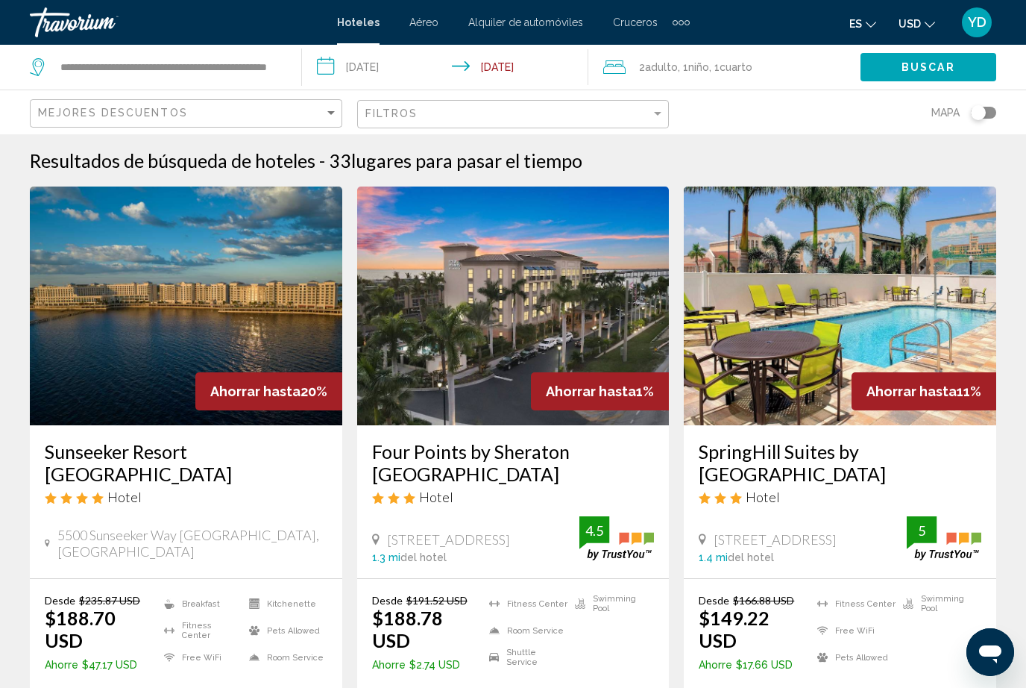
click at [959, 66] on button "Buscar" at bounding box center [929, 67] width 136 height 28
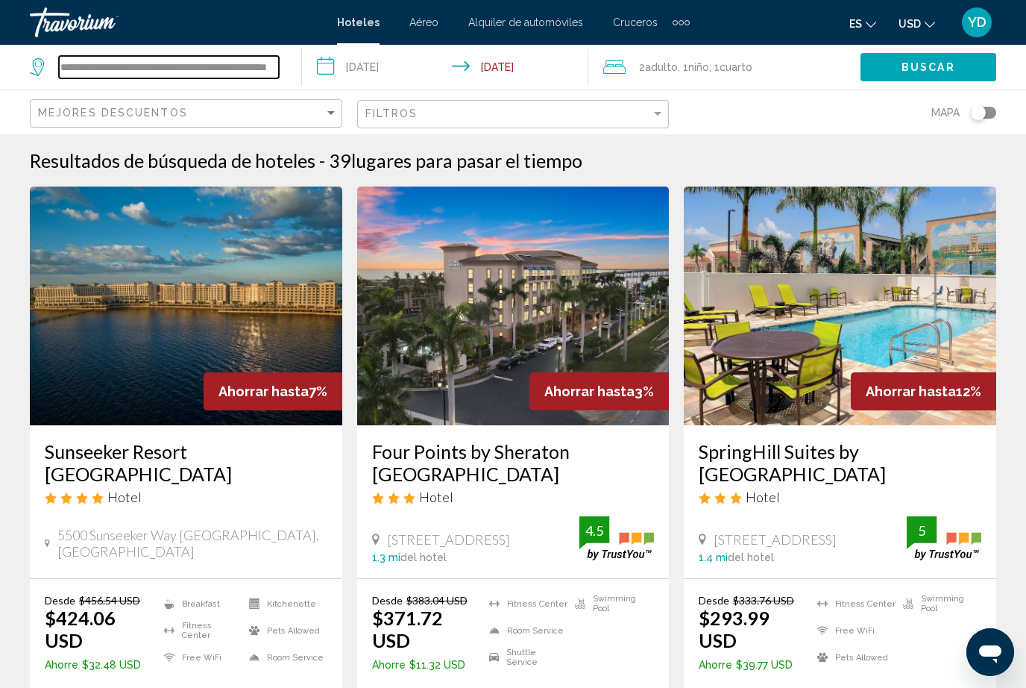
click at [267, 56] on input "**********" at bounding box center [169, 67] width 220 height 22
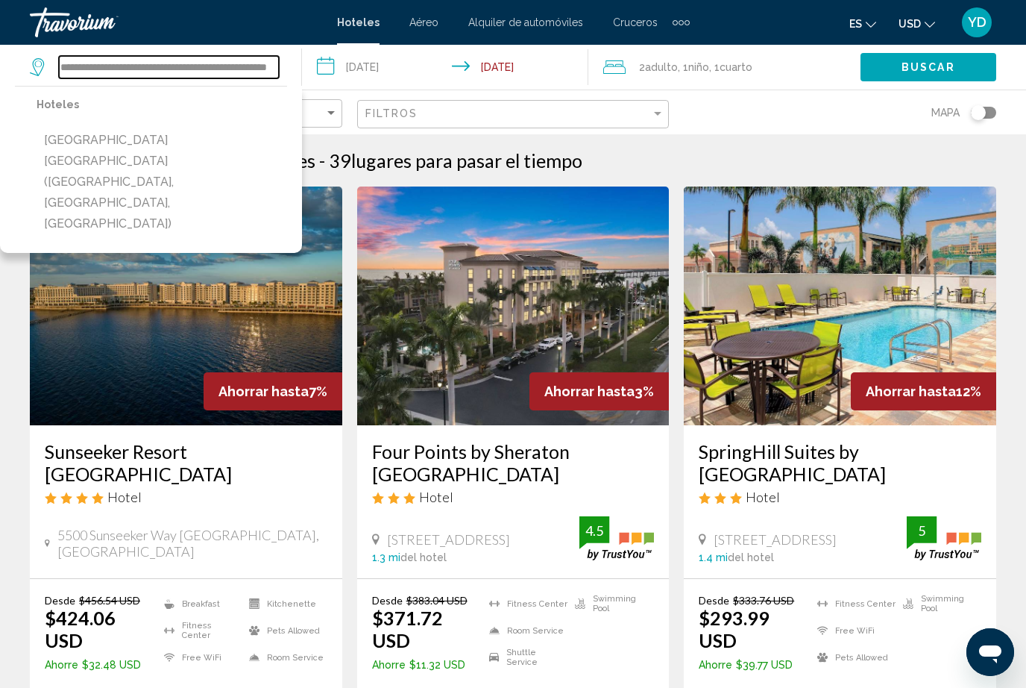
click at [277, 58] on input "**********" at bounding box center [169, 67] width 220 height 22
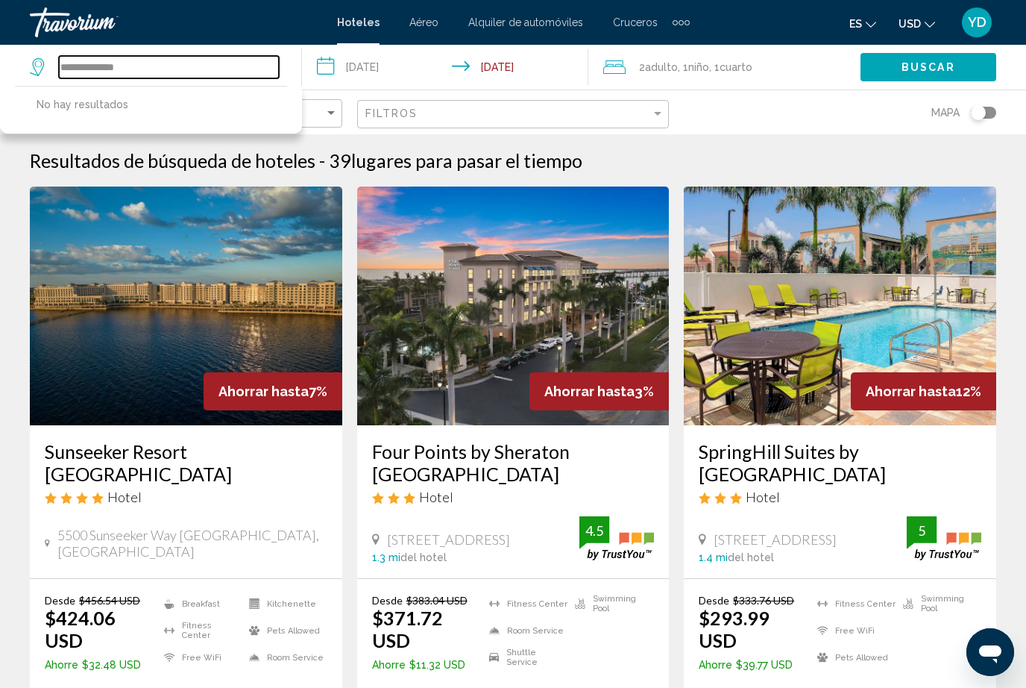
click at [193, 56] on input "**********" at bounding box center [169, 67] width 220 height 22
click at [175, 62] on input "**********" at bounding box center [169, 67] width 220 height 22
type input "*"
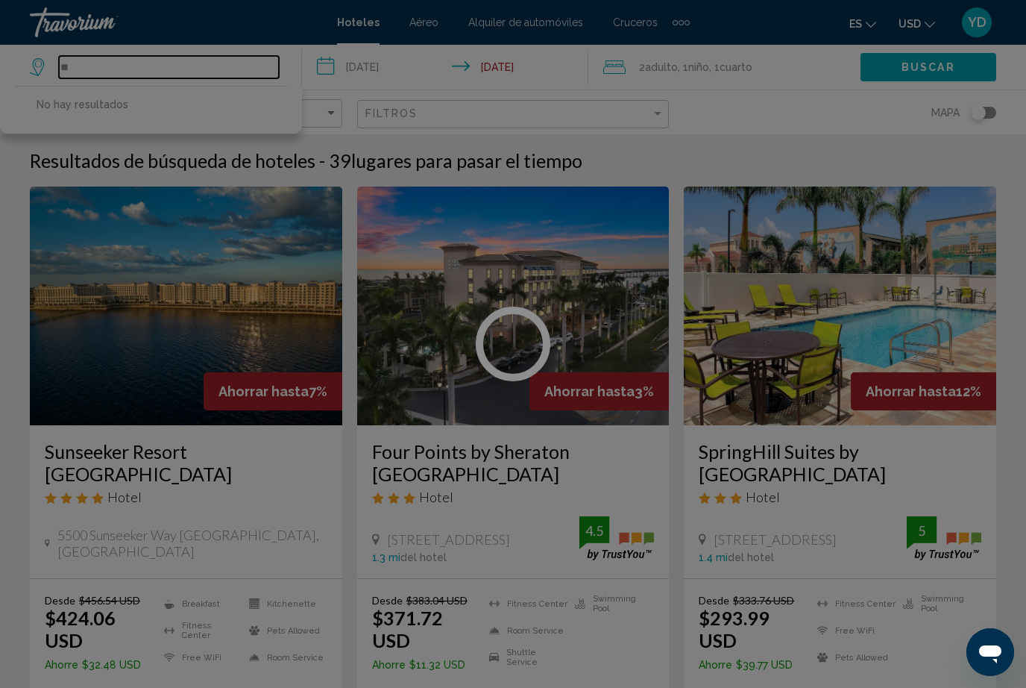
type input "*"
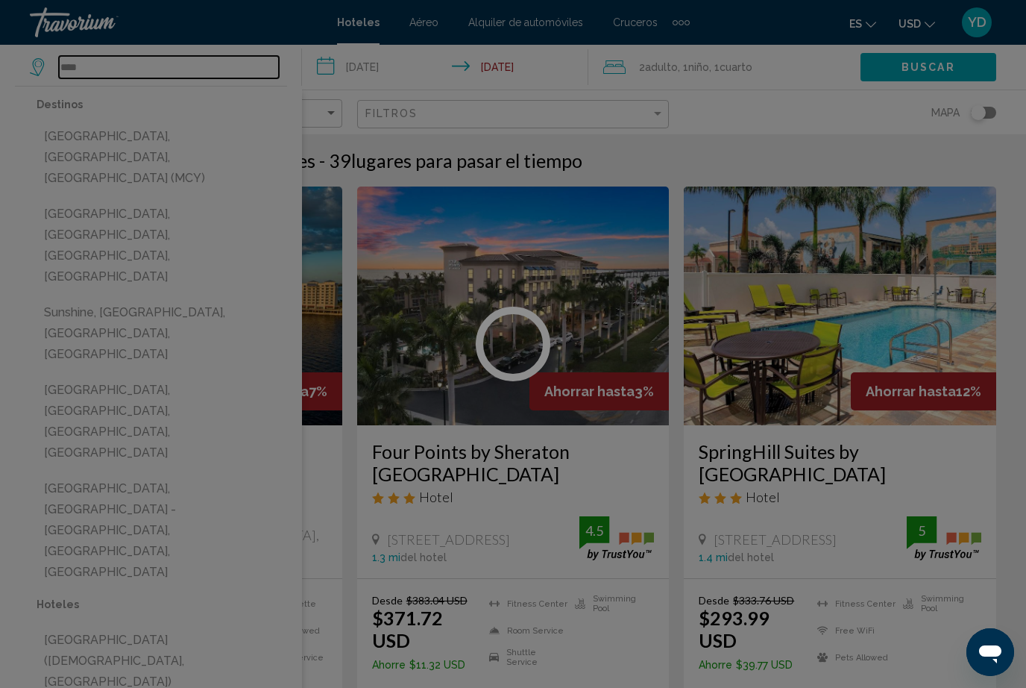
type input "****"
click at [402, 63] on div at bounding box center [513, 344] width 1026 height 688
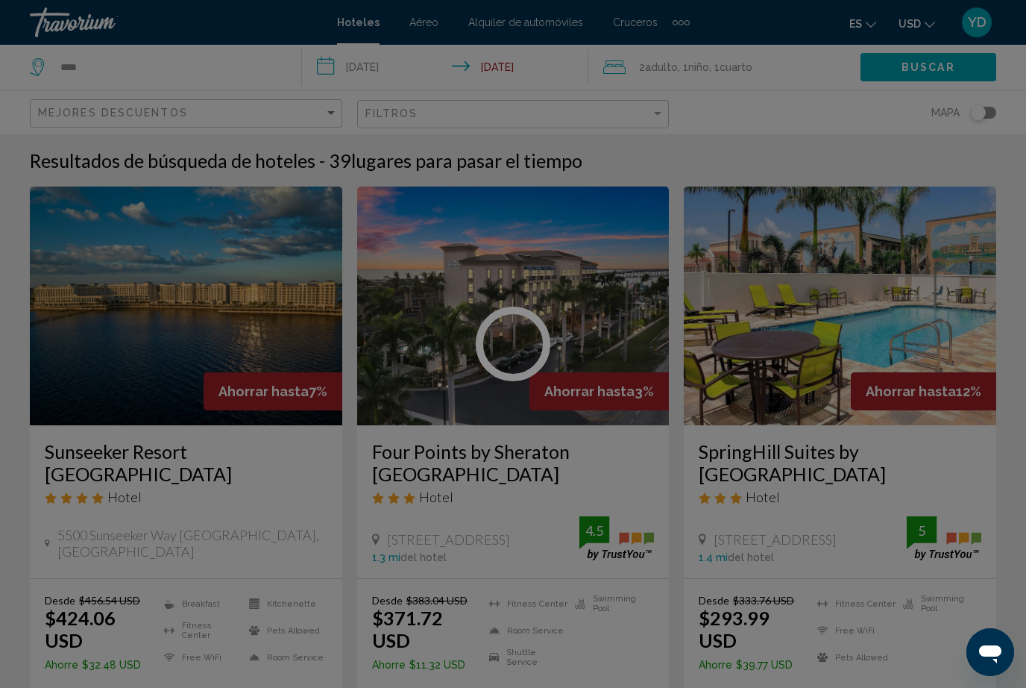
click at [384, 64] on div at bounding box center [513, 344] width 1026 height 688
click at [395, 72] on div at bounding box center [513, 344] width 1026 height 688
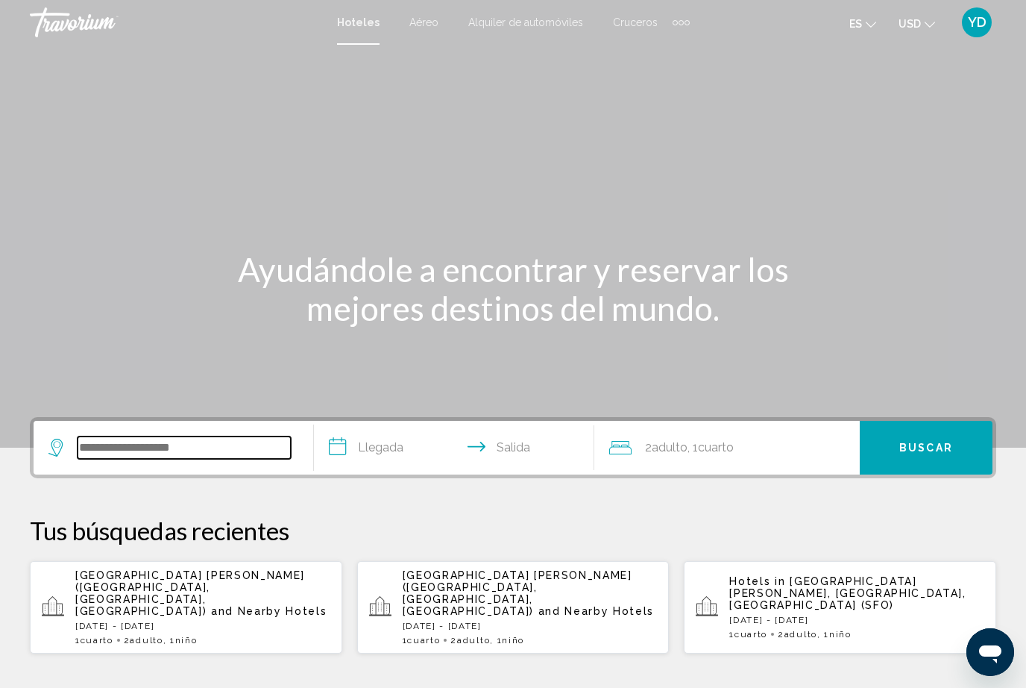
click at [225, 440] on input "Search widget" at bounding box center [184, 447] width 213 height 22
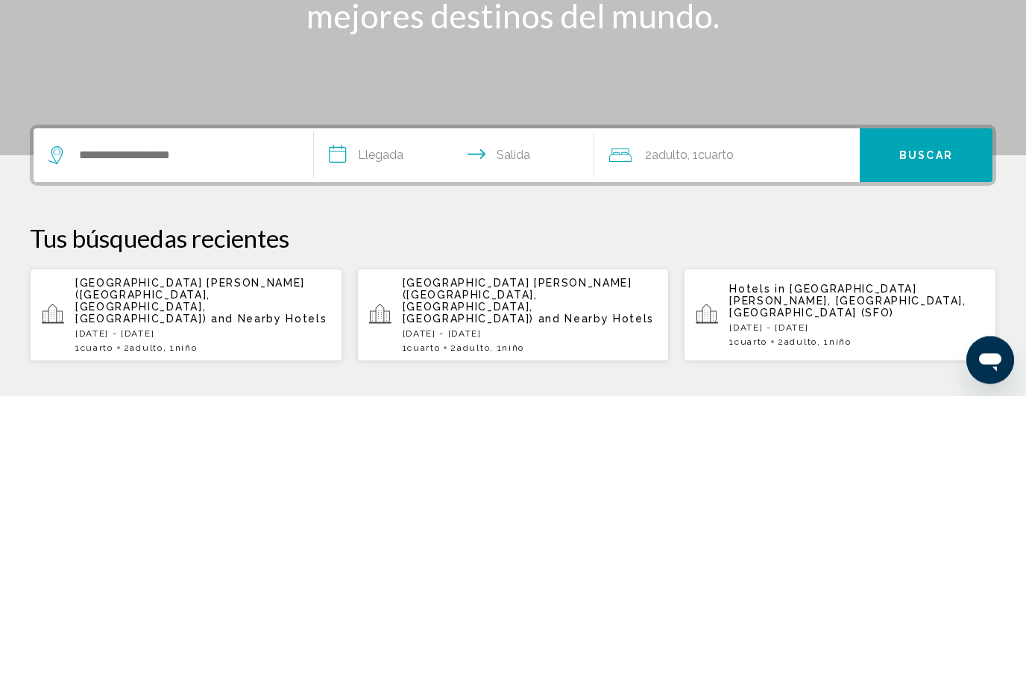
click at [247, 569] on span "[GEOGRAPHIC_DATA] [PERSON_NAME] ([GEOGRAPHIC_DATA], [GEOGRAPHIC_DATA], [GEOGRAP…" at bounding box center [190, 593] width 230 height 48
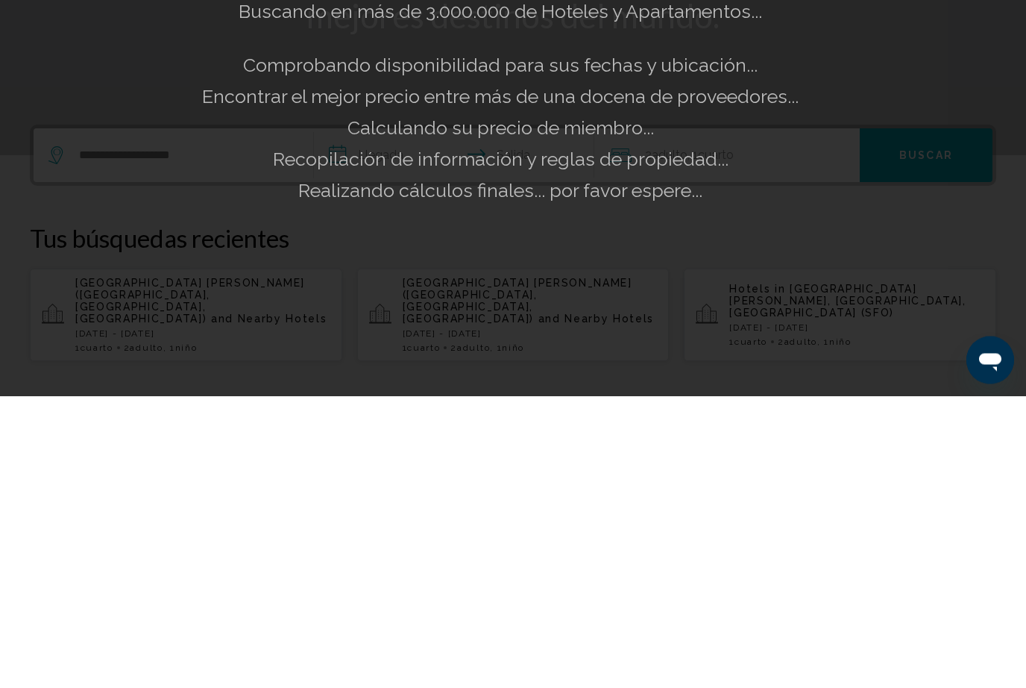
scroll to position [292, 0]
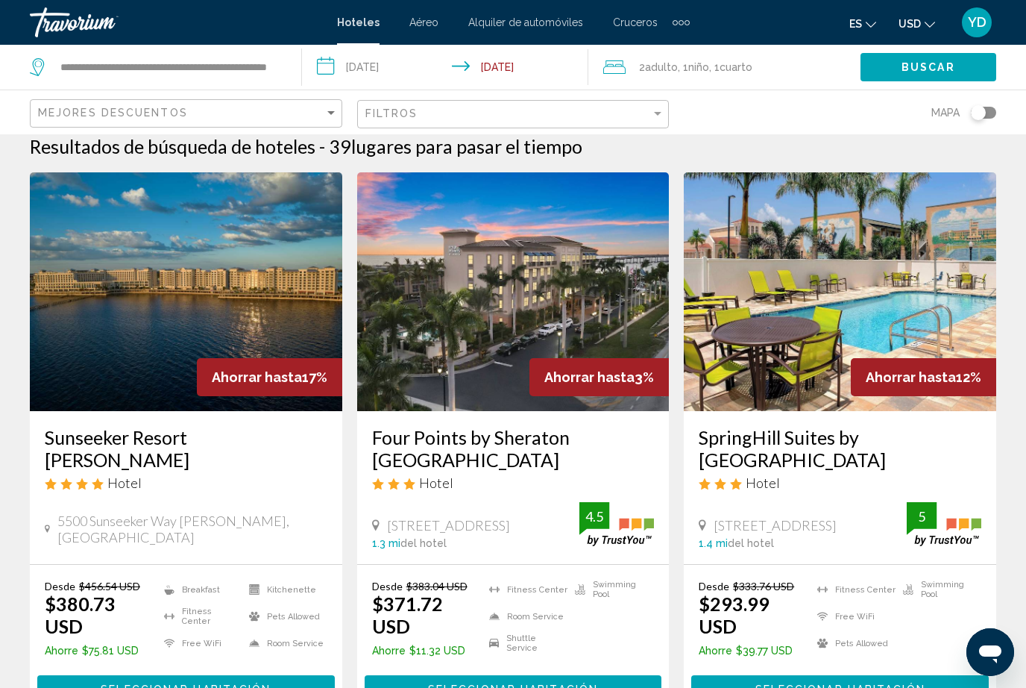
scroll to position [31, 0]
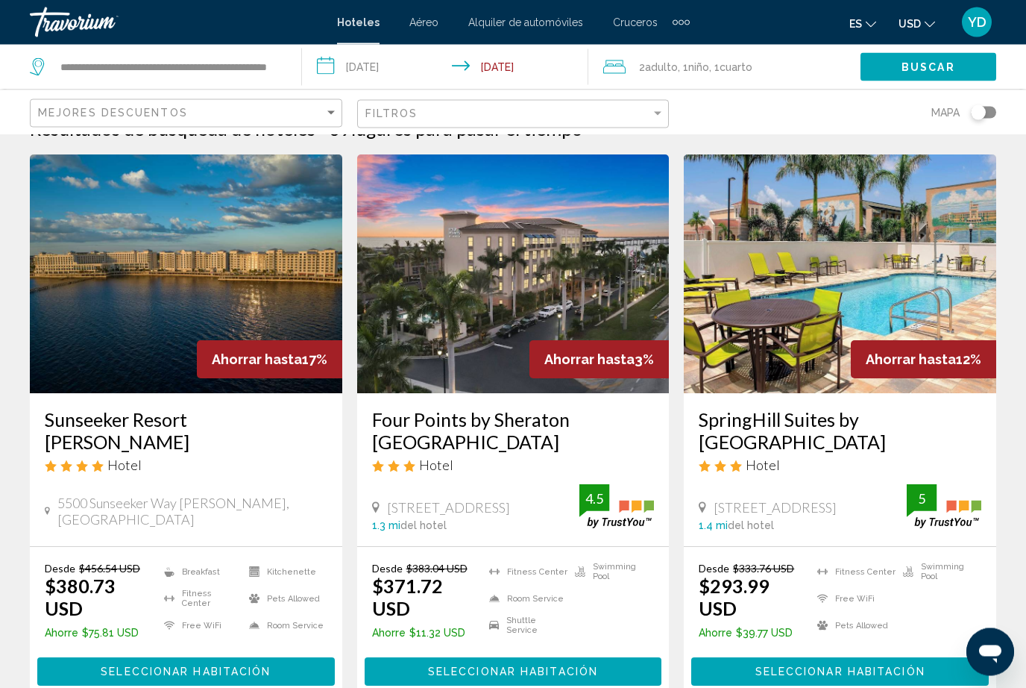
click at [284, 279] on img "Main content" at bounding box center [186, 274] width 313 height 239
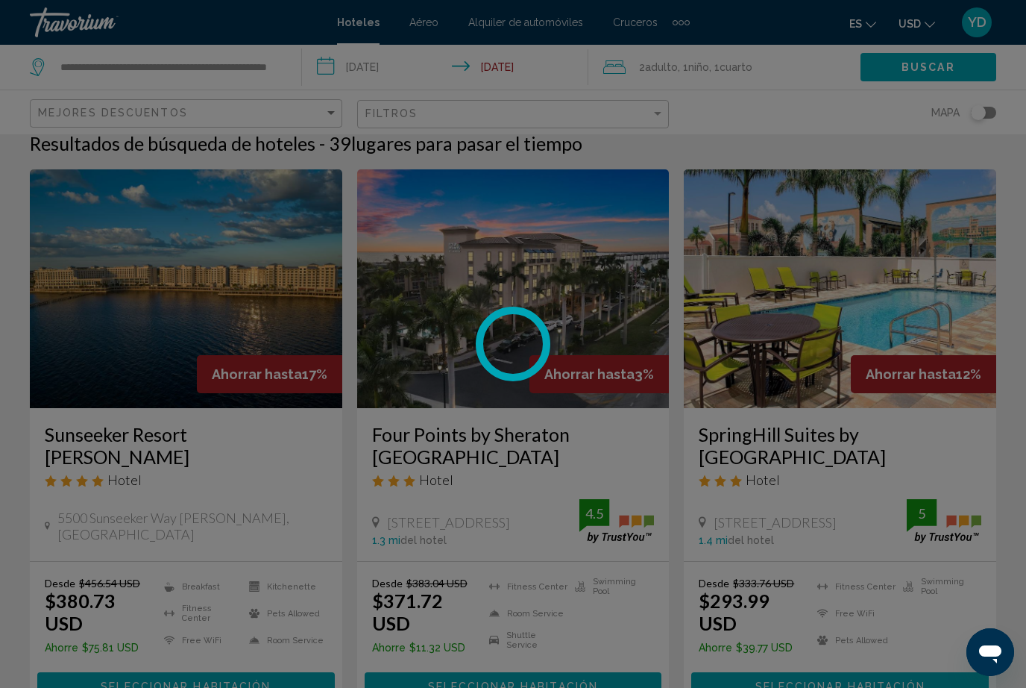
scroll to position [0, 0]
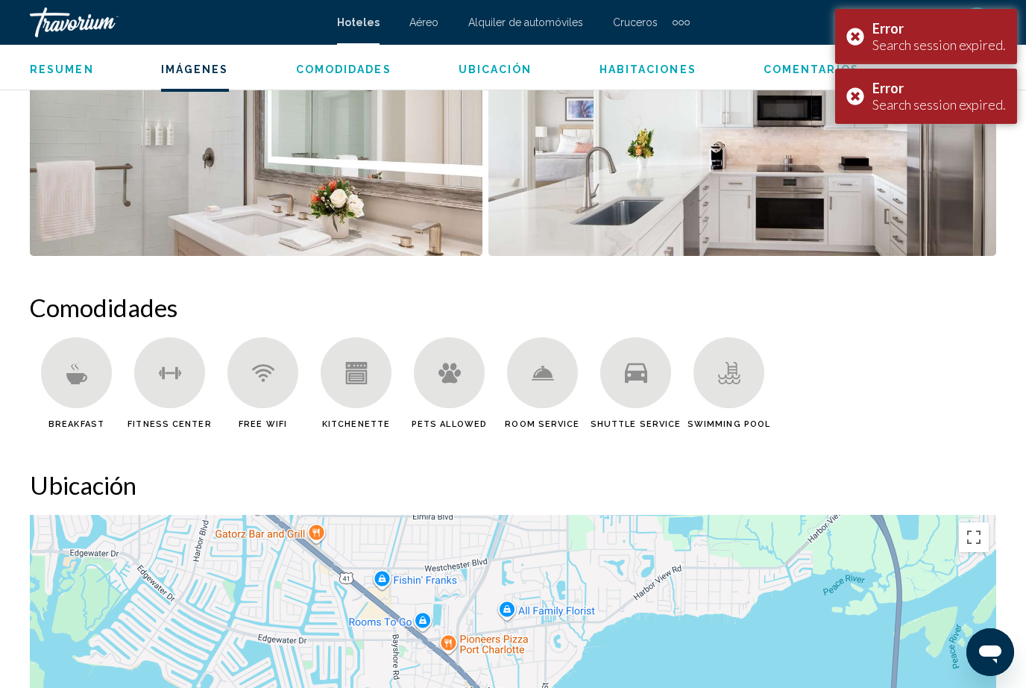
scroll to position [1120, 0]
